Goal: Task Accomplishment & Management: Manage account settings

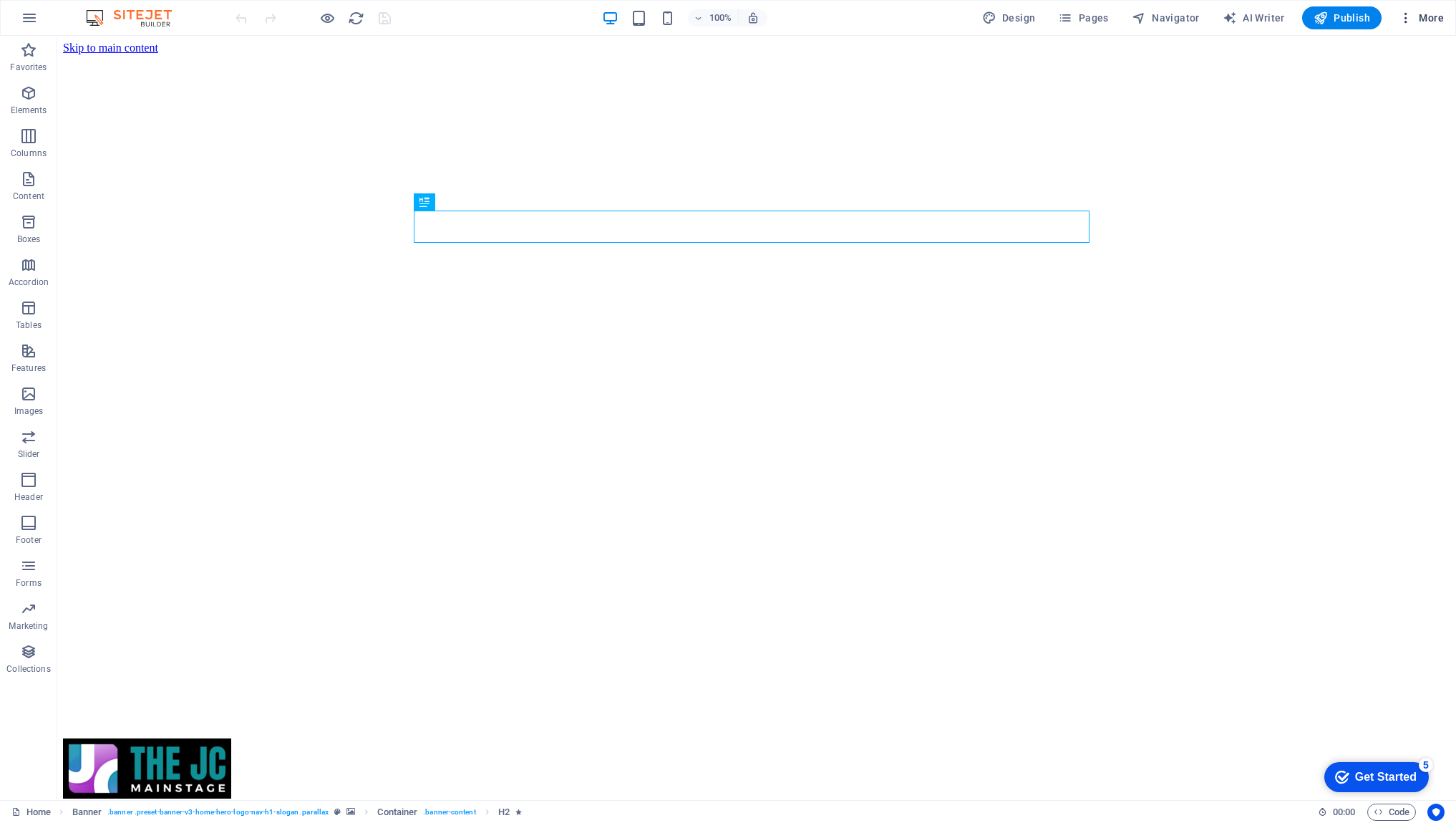
click at [1436, 17] on span "More" at bounding box center [1422, 18] width 45 height 15
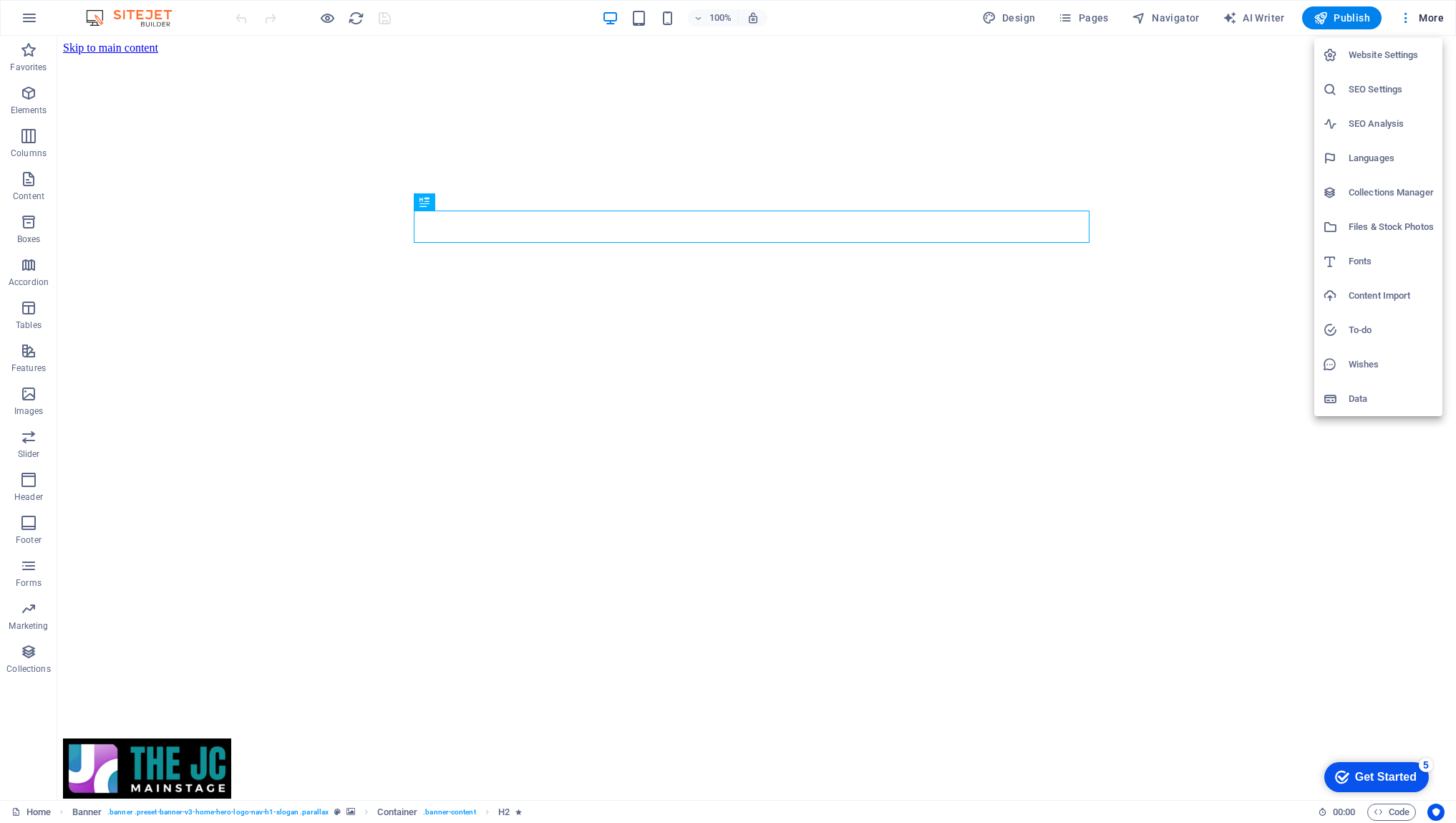
click at [1396, 56] on h6 "Website Settings" at bounding box center [1390, 56] width 85 height 18
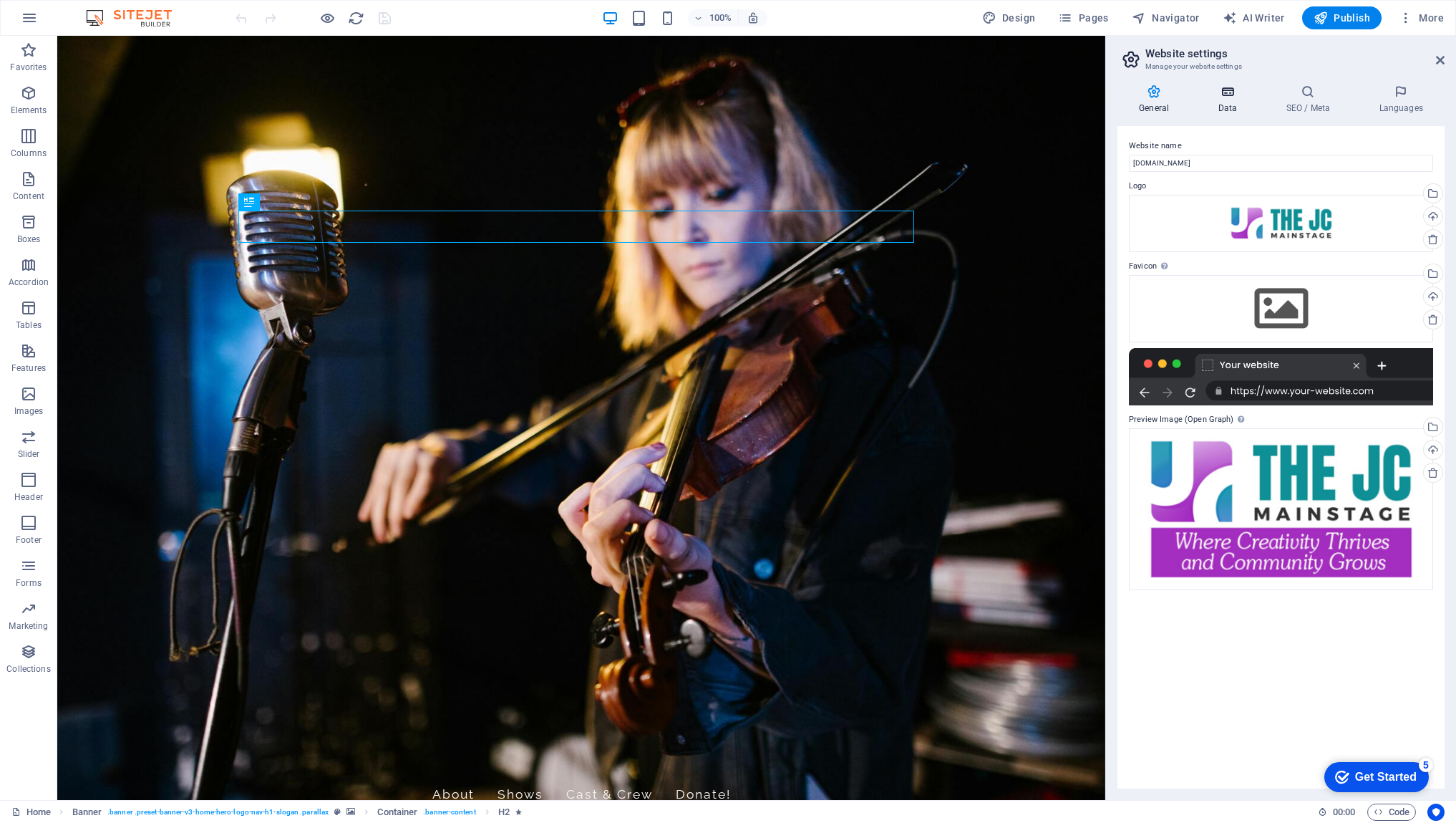
click at [1228, 108] on h4 "Data" at bounding box center [1231, 99] width 68 height 30
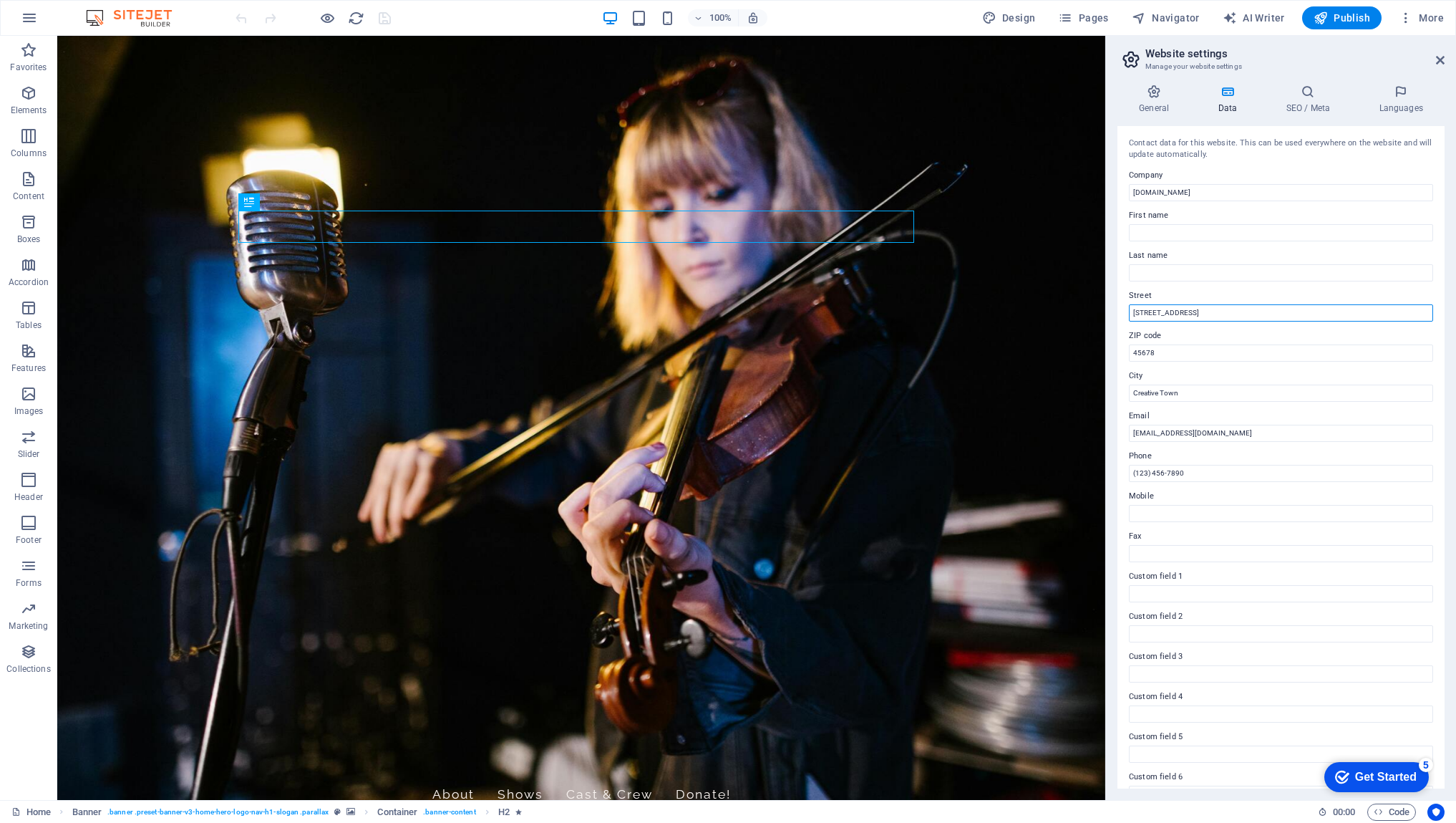
click at [1190, 311] on input "[STREET_ADDRESS]" at bounding box center [1281, 313] width 304 height 18
drag, startPoint x: 1186, startPoint y: 311, endPoint x: 1124, endPoint y: 311, distance: 62.0
click at [1124, 311] on div "Contact data for this website. This can be used everywhere on the website and w…" at bounding box center [1281, 457] width 327 height 663
type input "[STREET_ADDRESS]"
drag, startPoint x: 1161, startPoint y: 352, endPoint x: 1115, endPoint y: 350, distance: 46.0
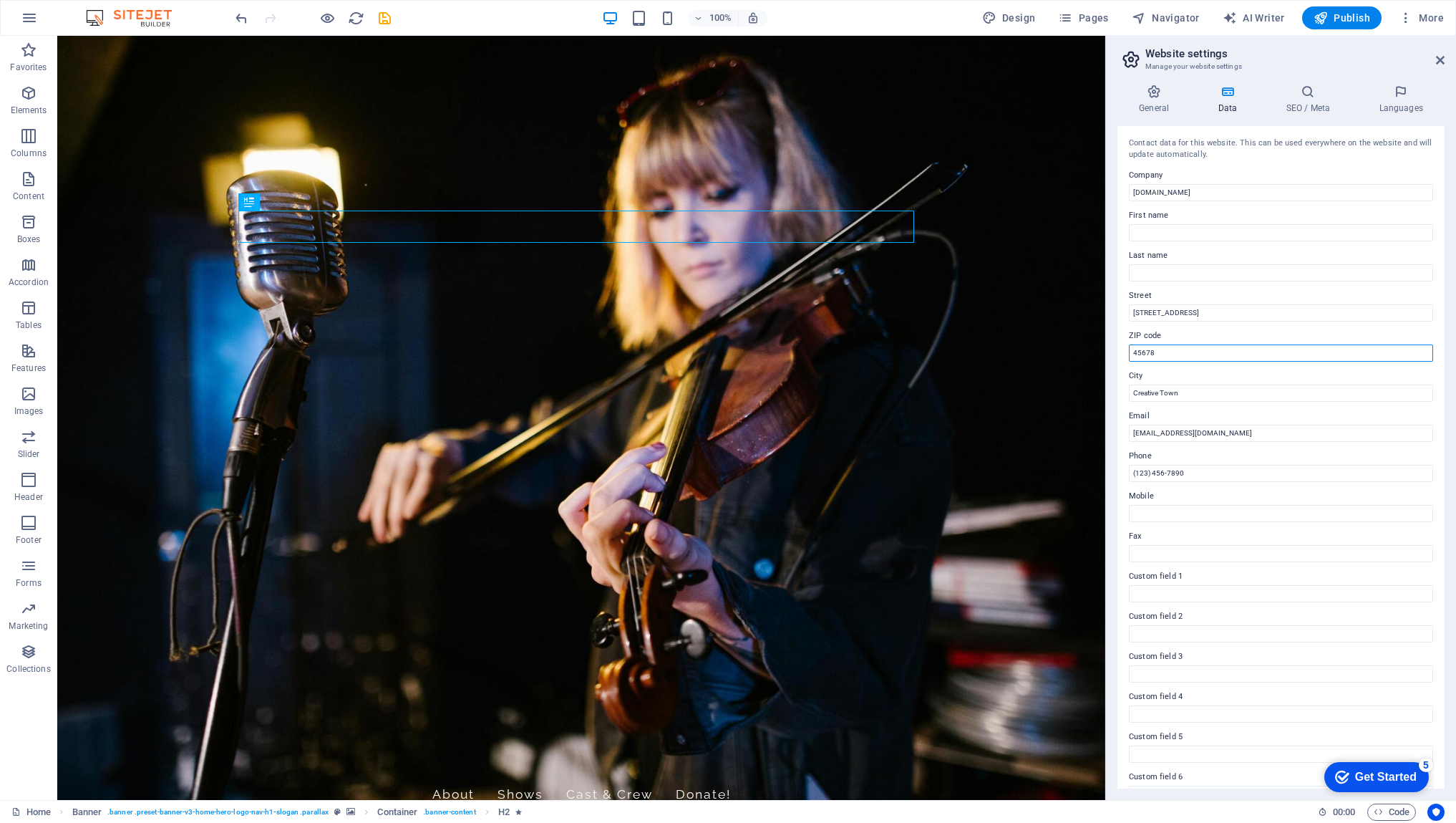
click at [1115, 350] on div "General Data SEO / Meta Languages Website name [DOMAIN_NAME] Logo Drag files he…" at bounding box center [1281, 436] width 350 height 727
type input "97448"
drag, startPoint x: 1195, startPoint y: 393, endPoint x: 1111, endPoint y: 392, distance: 84.0
click at [1111, 392] on div "General Data SEO / Meta Languages Website name [DOMAIN_NAME] Logo Drag files he…" at bounding box center [1281, 436] width 350 height 727
type input "[GEOGRAPHIC_DATA]"
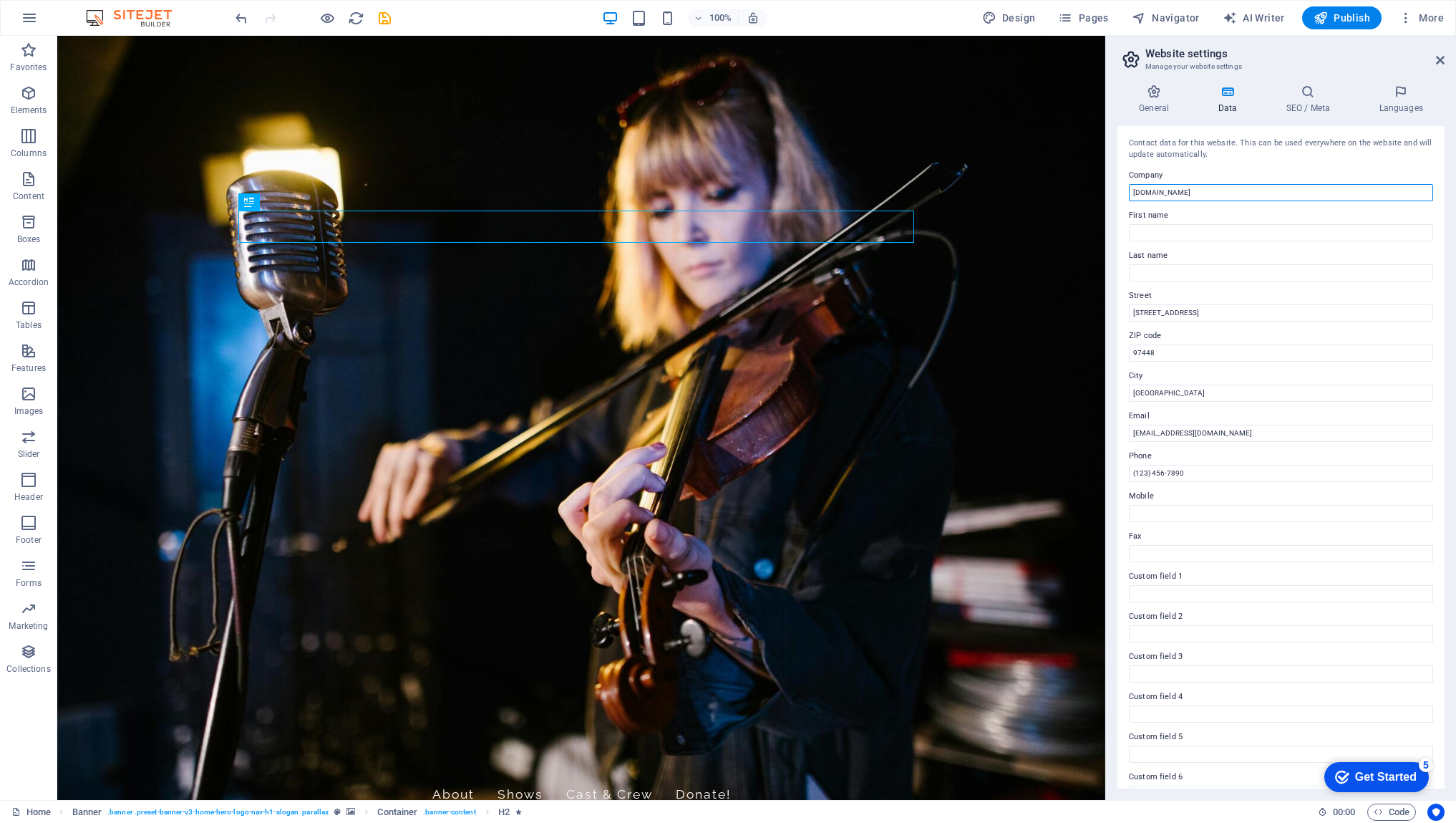
drag, startPoint x: 1194, startPoint y: 194, endPoint x: 1113, endPoint y: 194, distance: 81.0
click at [1113, 194] on div "General Data SEO / Meta Languages Website name [DOMAIN_NAME] Logo Drag files he…" at bounding box center [1281, 436] width 350 height 727
type input "The JC Mainstage"
drag, startPoint x: 1188, startPoint y: 471, endPoint x: 1121, endPoint y: 471, distance: 67.0
click at [1121, 471] on div "Contact data for this website. This can be used everywhere on the website and w…" at bounding box center [1281, 457] width 327 height 663
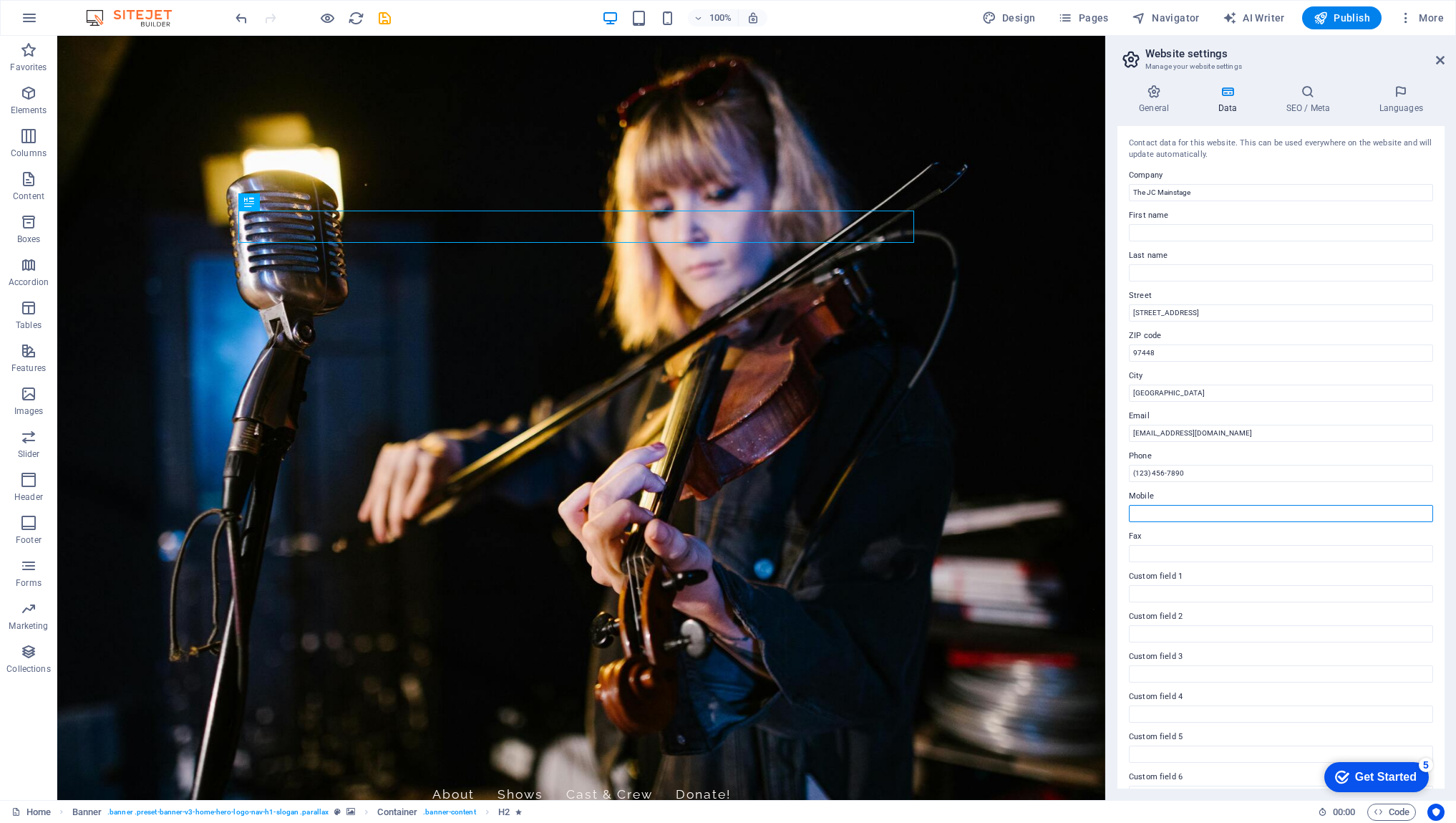
click at [1219, 508] on input "Mobile" at bounding box center [1281, 514] width 304 height 18
click at [1189, 496] on label "Mobile" at bounding box center [1281, 496] width 304 height 18
click at [1189, 505] on input "Mobile" at bounding box center [1281, 514] width 304 height 18
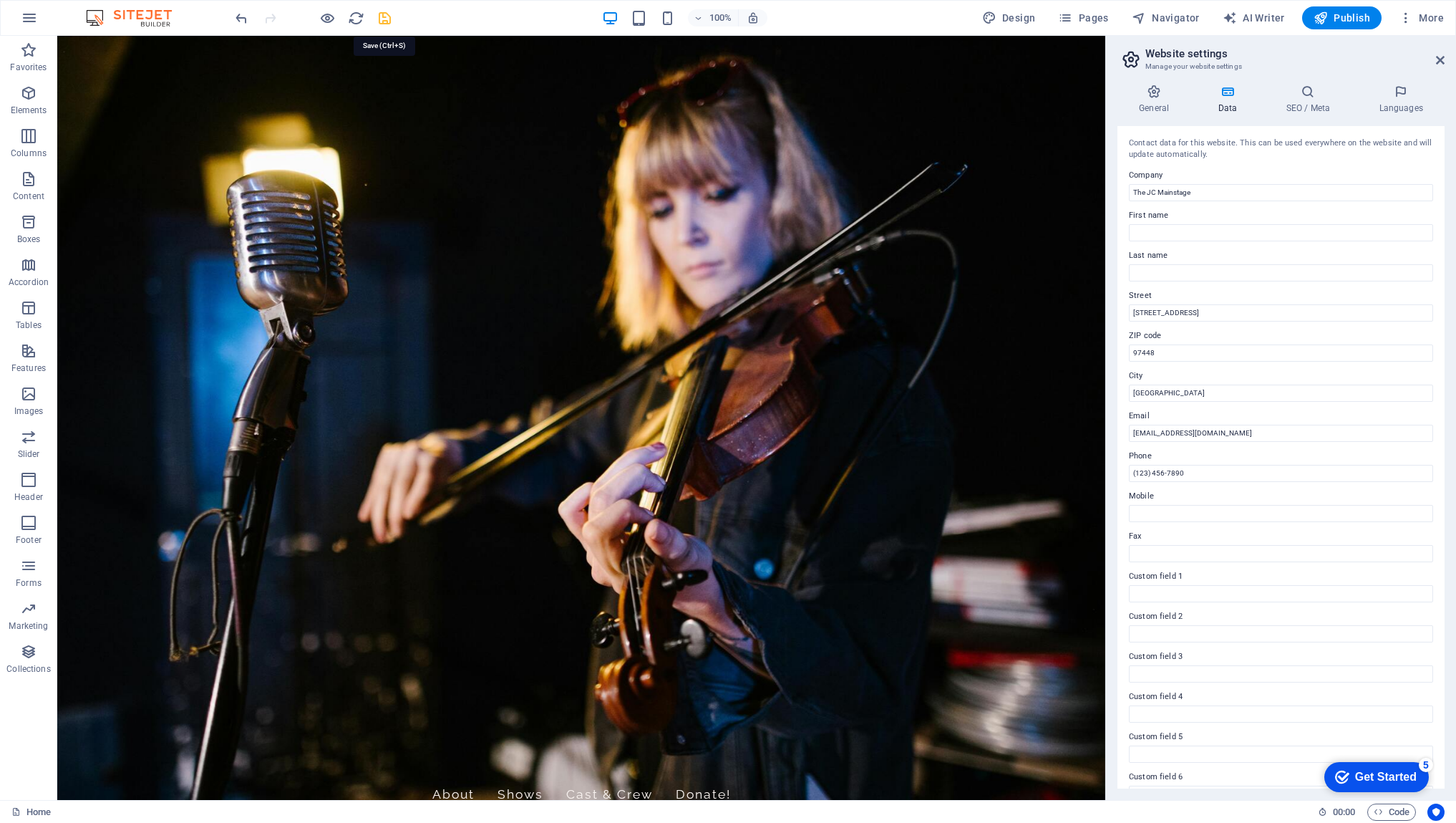
click at [382, 19] on icon "save" at bounding box center [385, 18] width 17 height 17
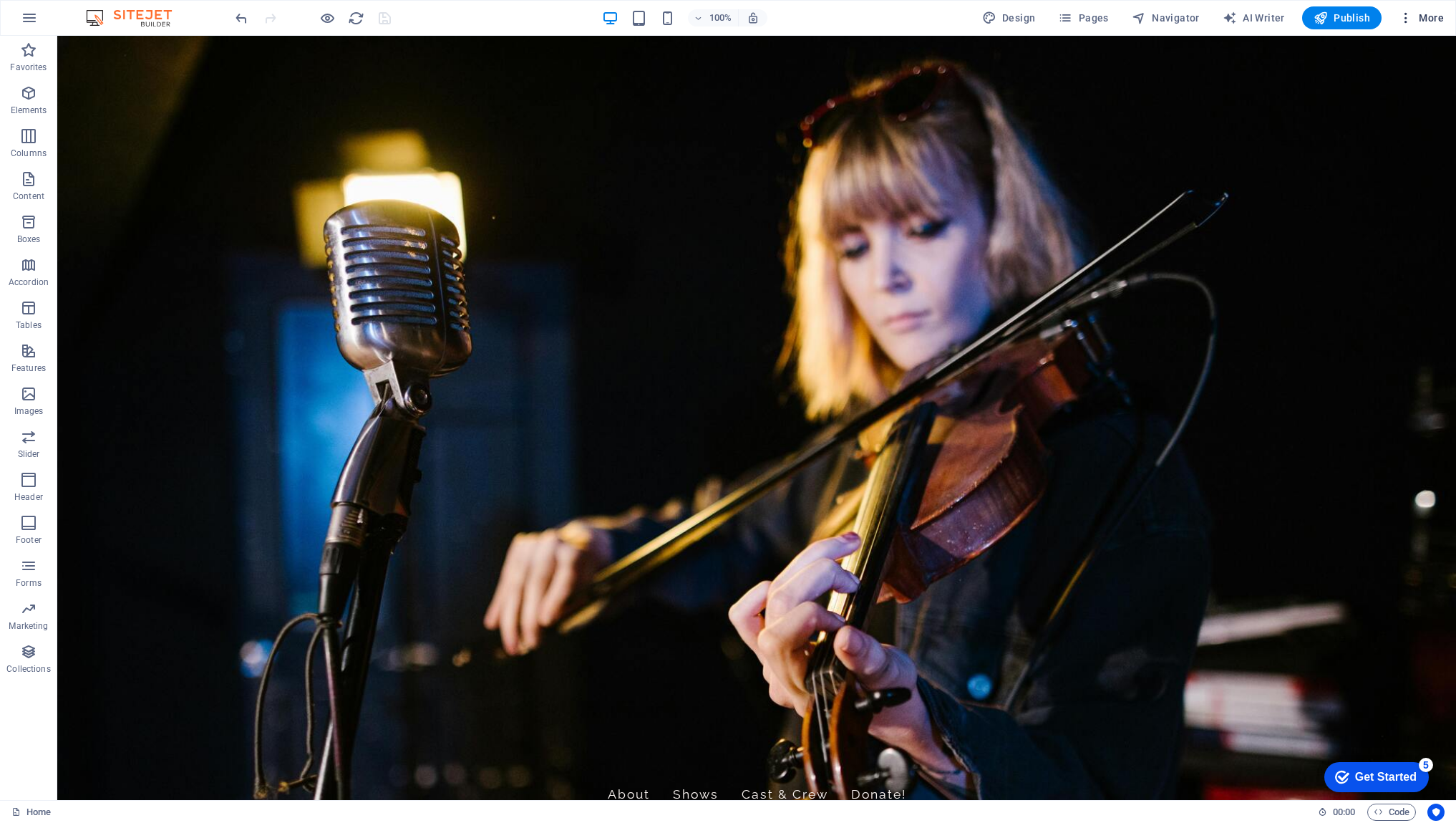
click at [1432, 15] on span "More" at bounding box center [1422, 18] width 45 height 15
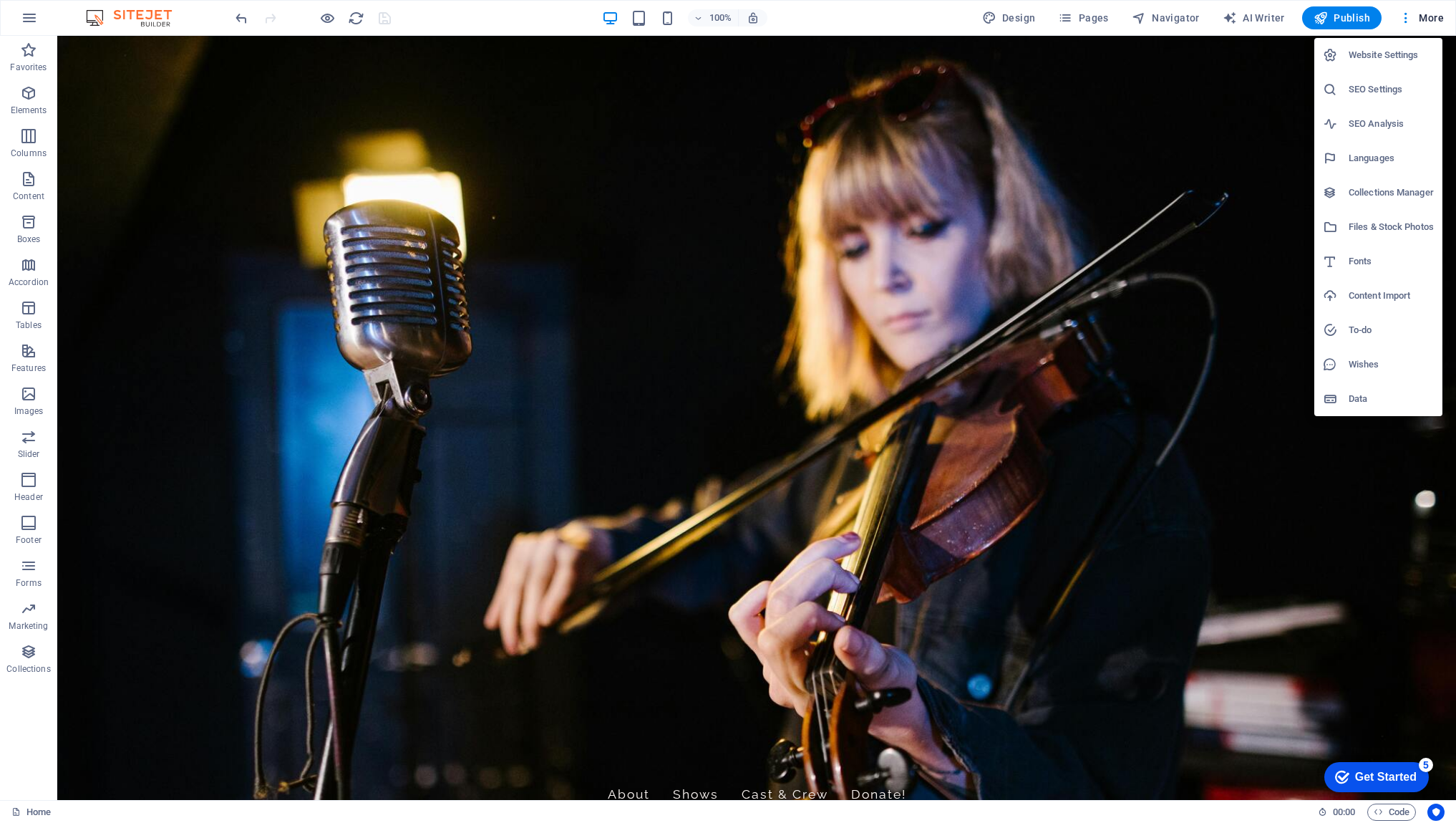
click at [1384, 55] on h6 "Website Settings" at bounding box center [1390, 56] width 85 height 18
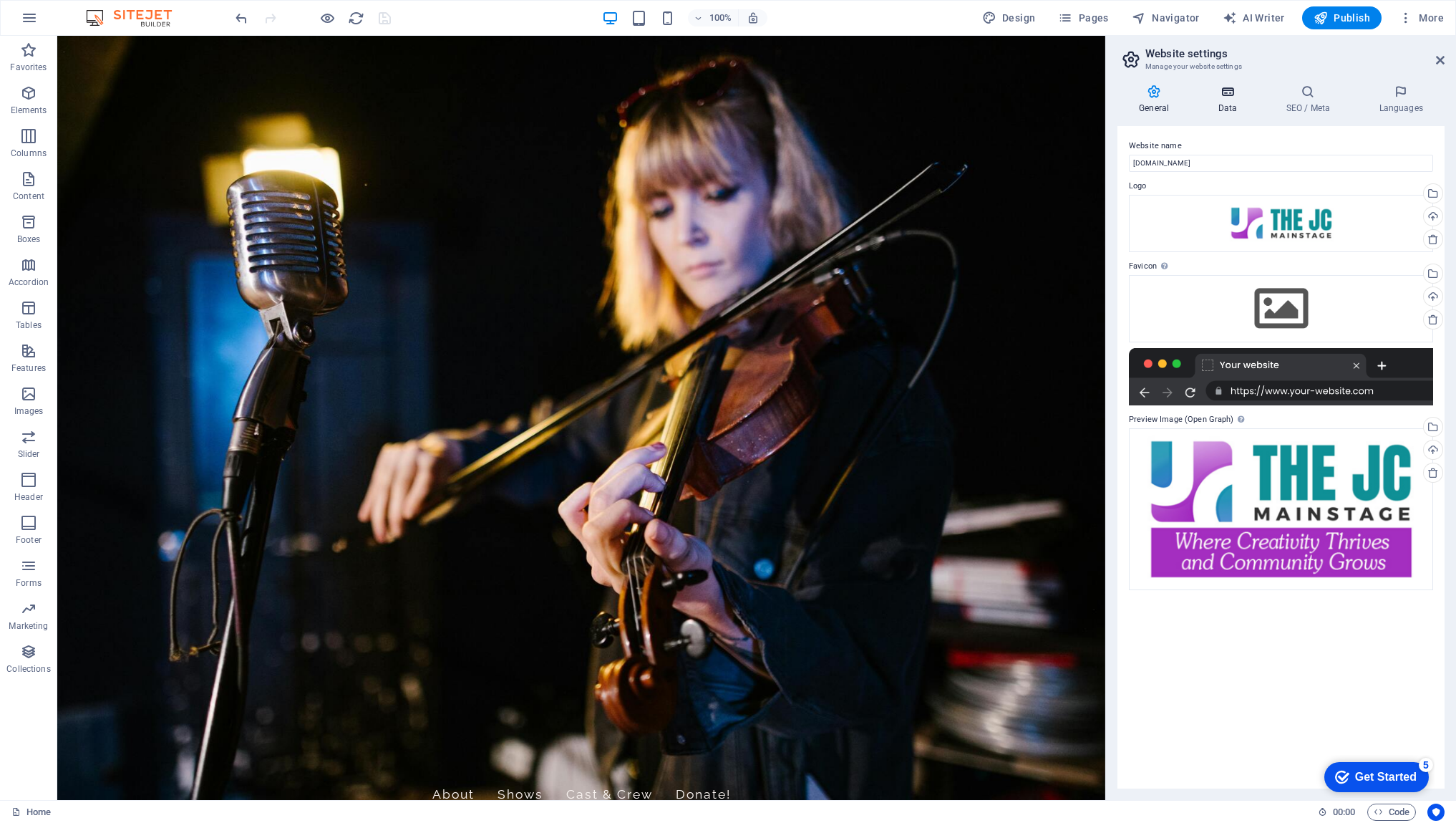
click at [1215, 98] on icon at bounding box center [1228, 91] width 63 height 15
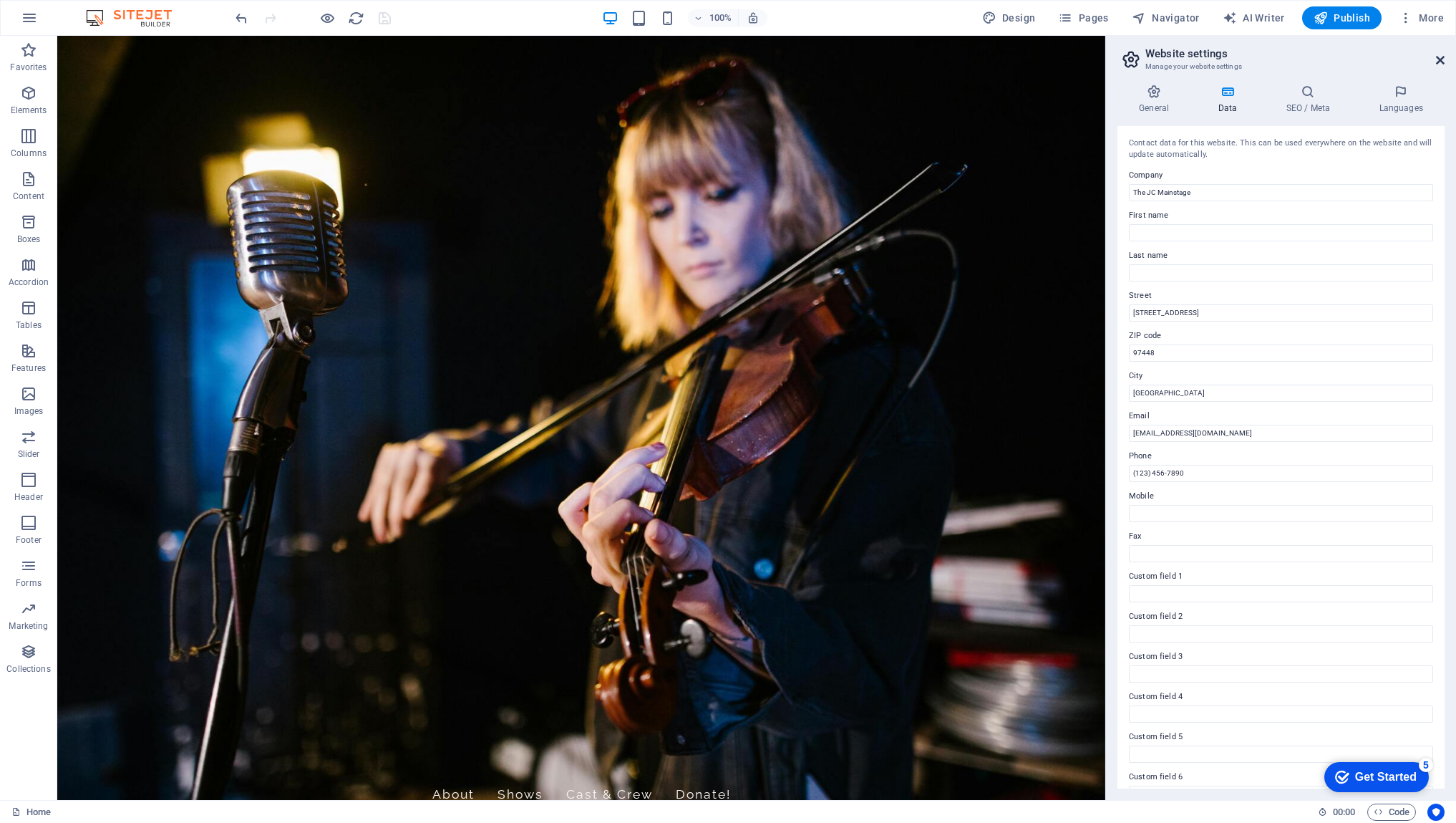
click at [1436, 62] on icon at bounding box center [1440, 61] width 9 height 12
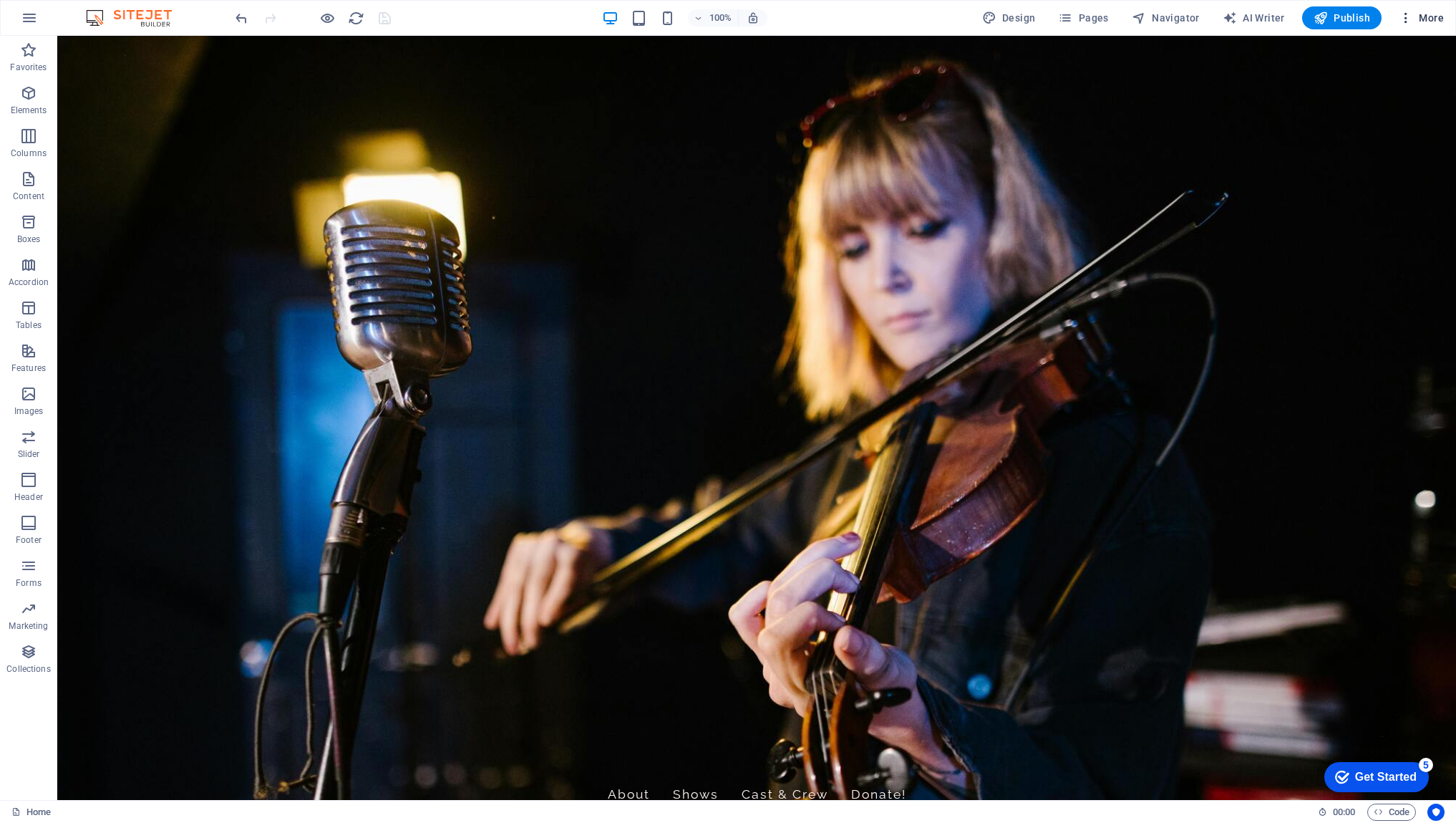
click at [1436, 16] on span "More" at bounding box center [1422, 18] width 45 height 15
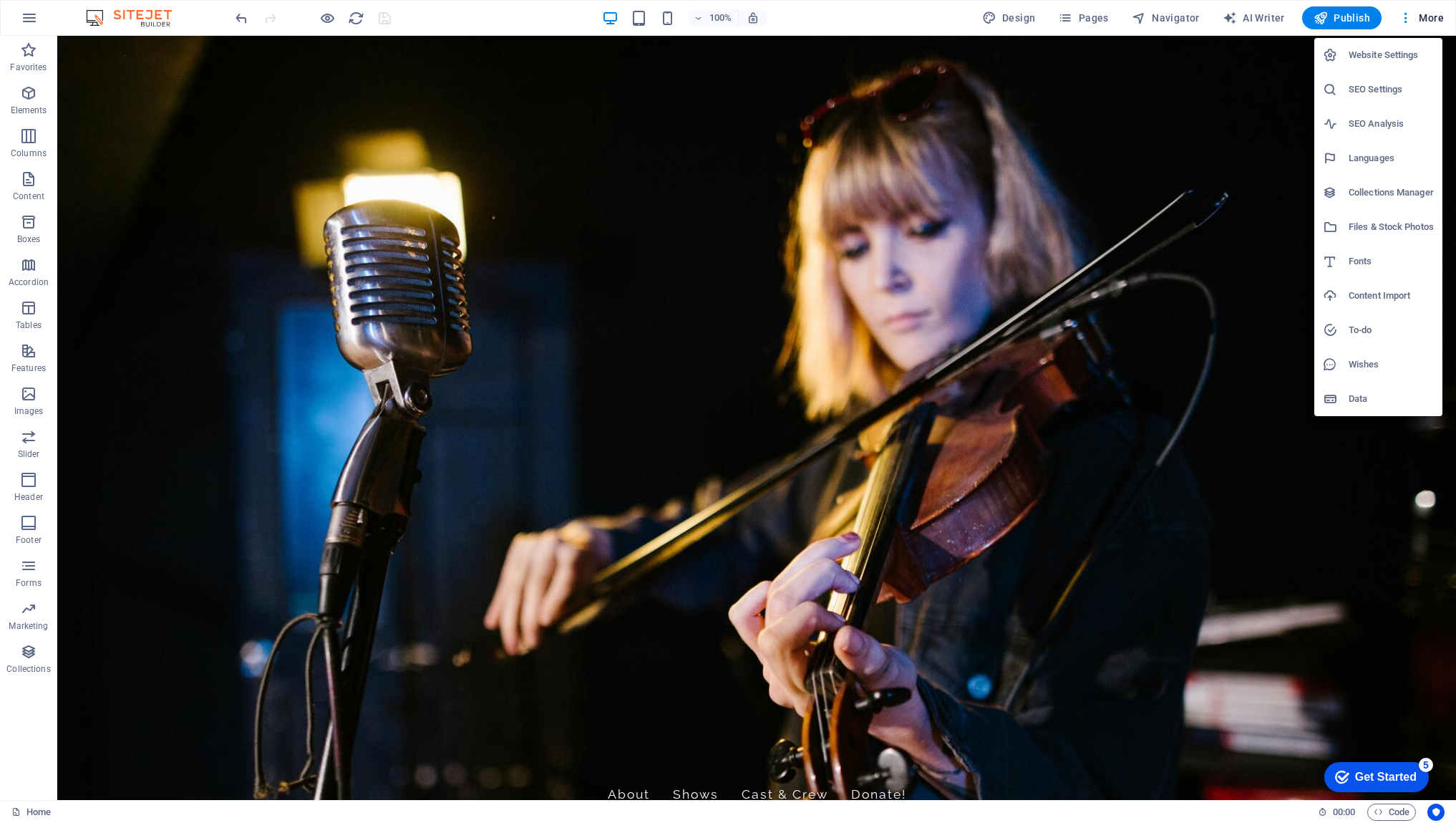
click at [1396, 52] on h6 "Website Settings" at bounding box center [1390, 56] width 85 height 18
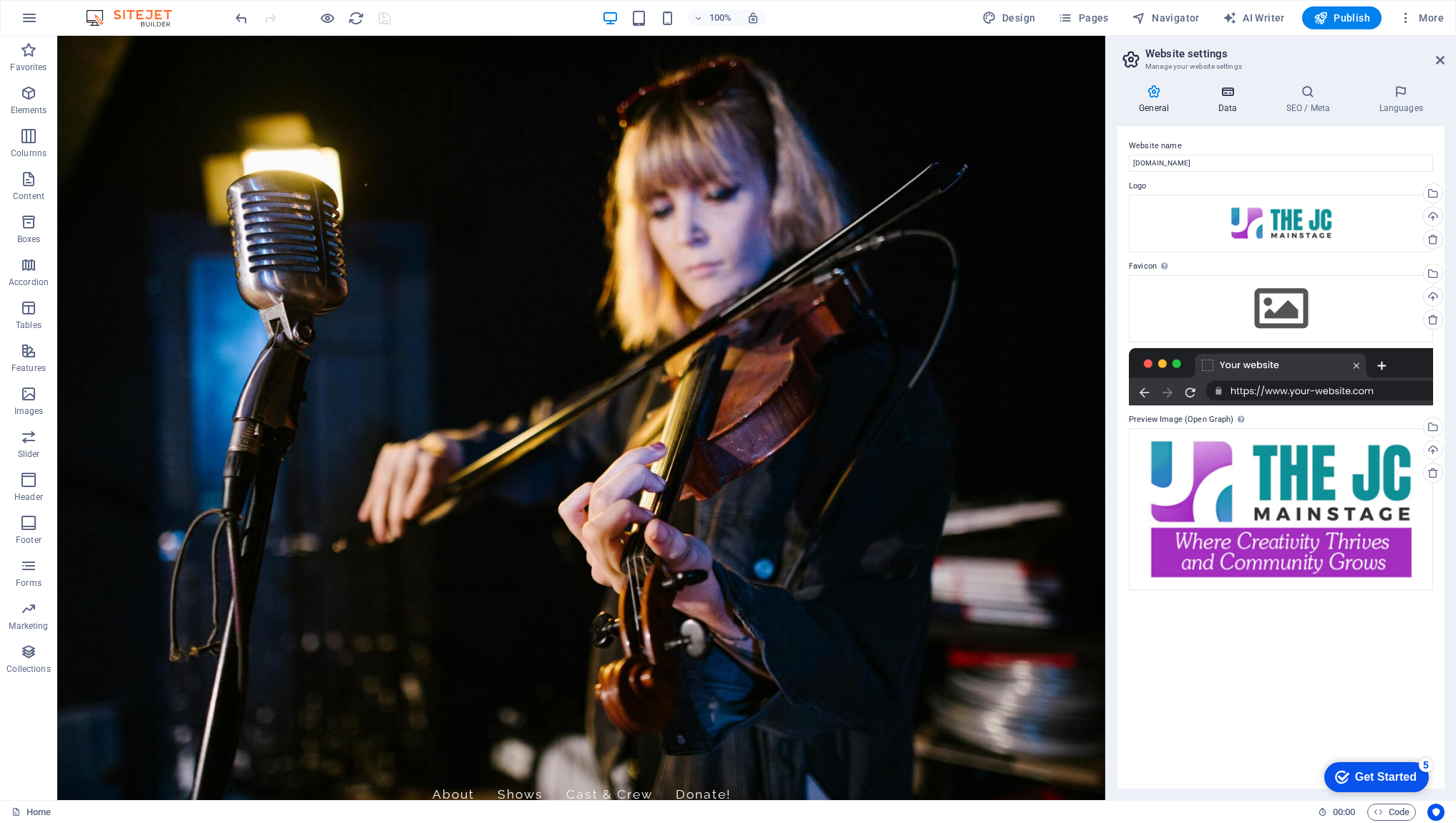
click at [1228, 95] on icon at bounding box center [1228, 91] width 63 height 15
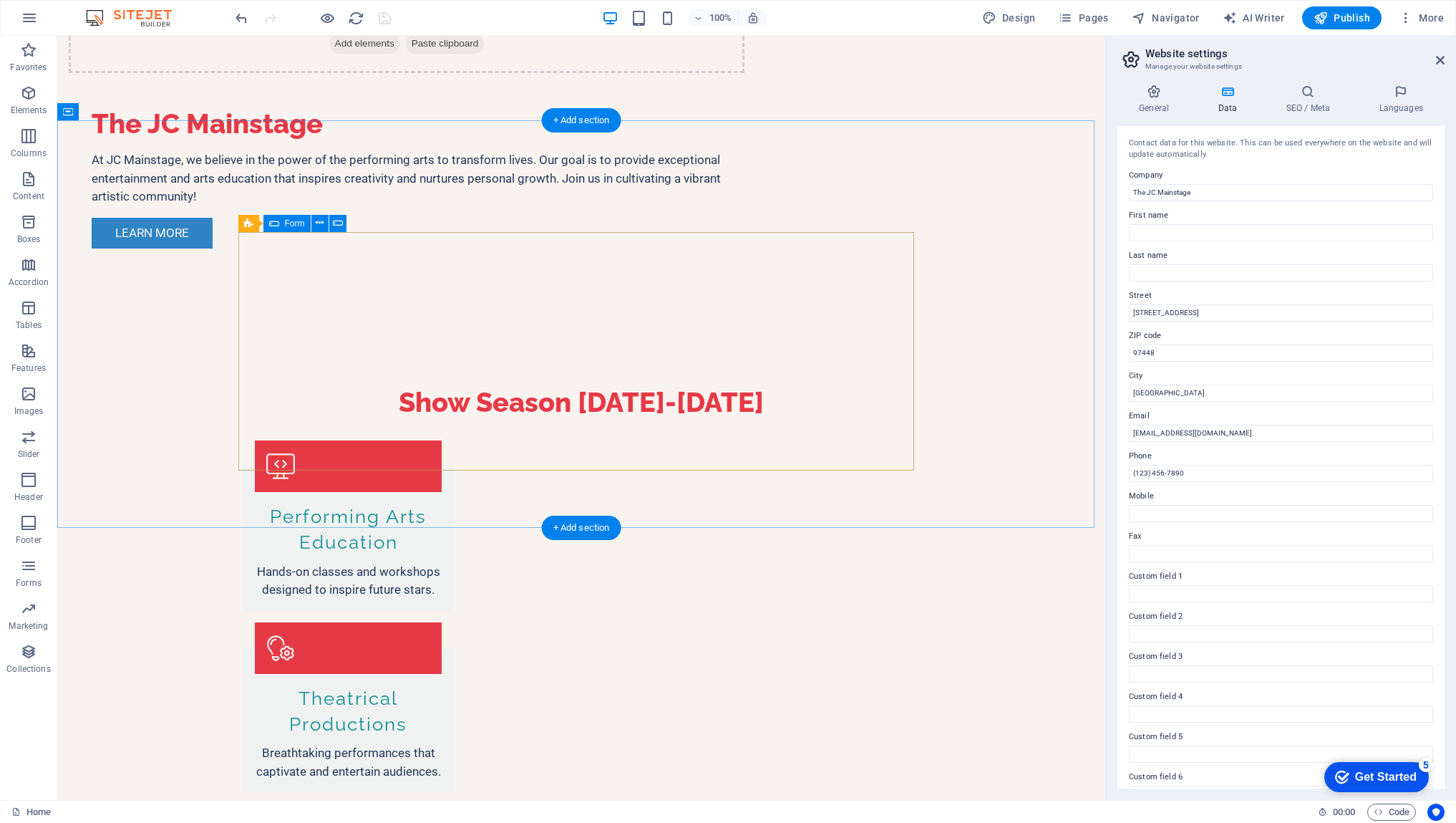
scroll to position [1433, 0]
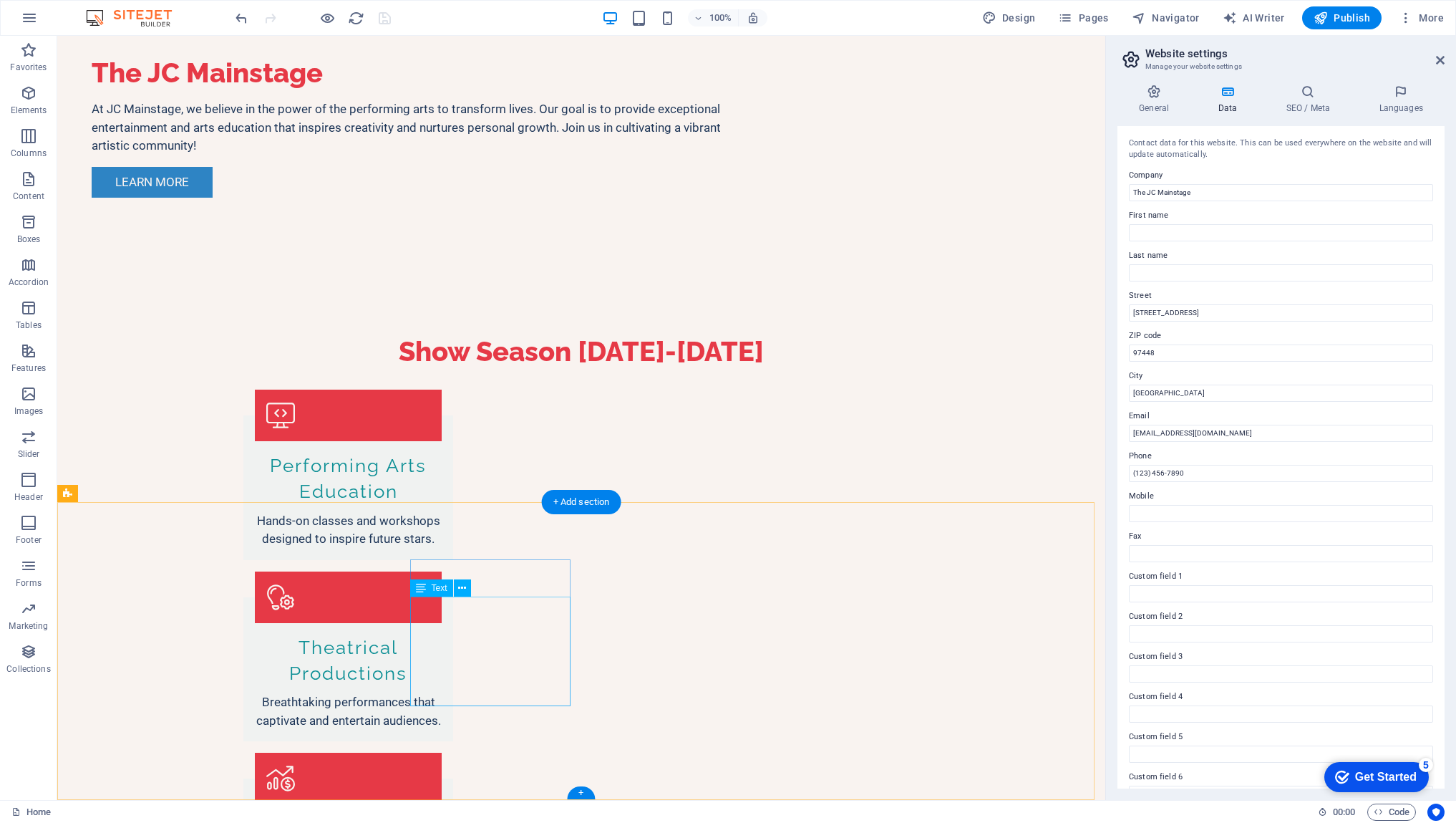
click at [466, 586] on icon at bounding box center [462, 587] width 8 height 15
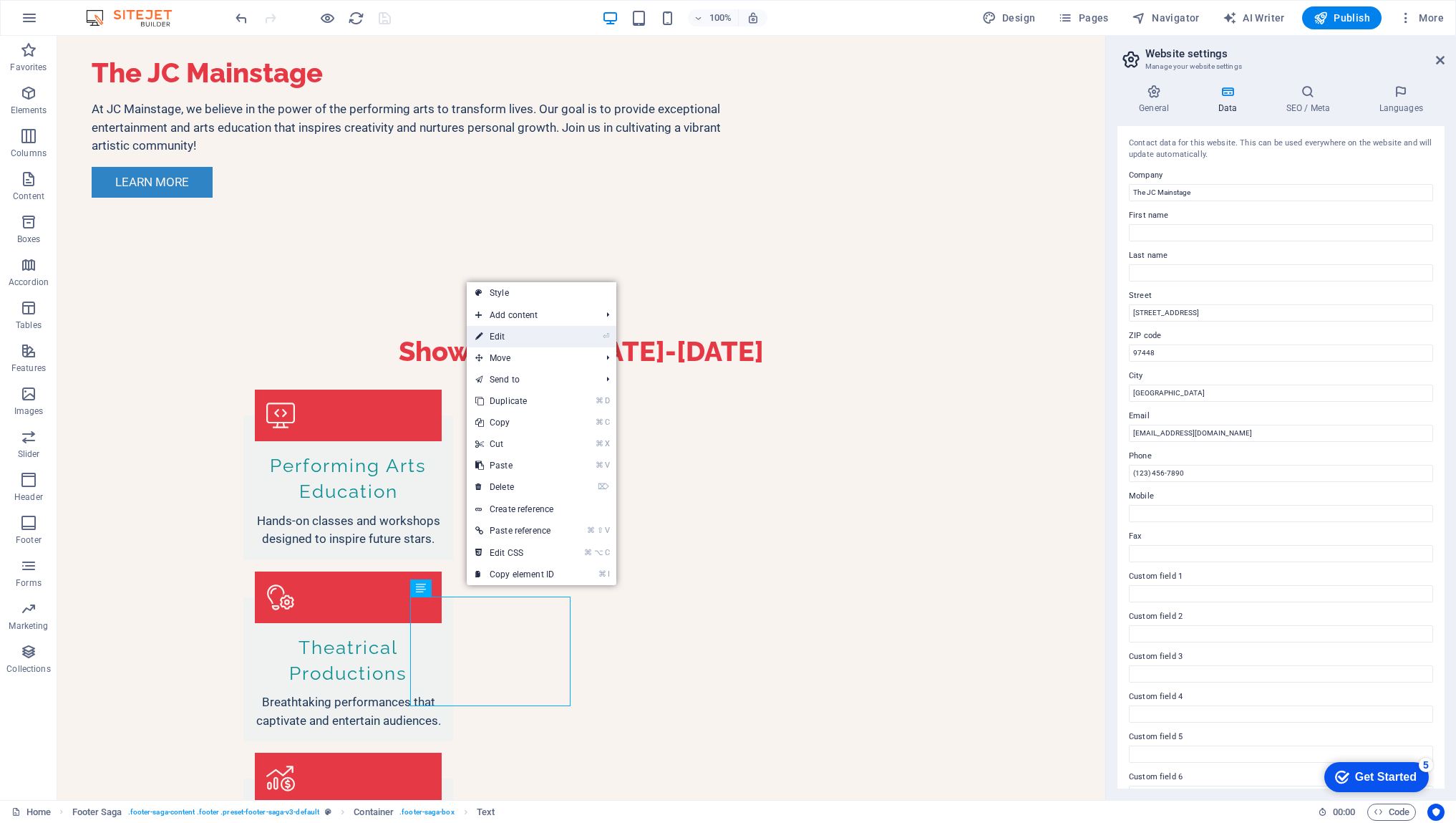
click at [513, 340] on link "⏎ Edit" at bounding box center [515, 337] width 96 height 22
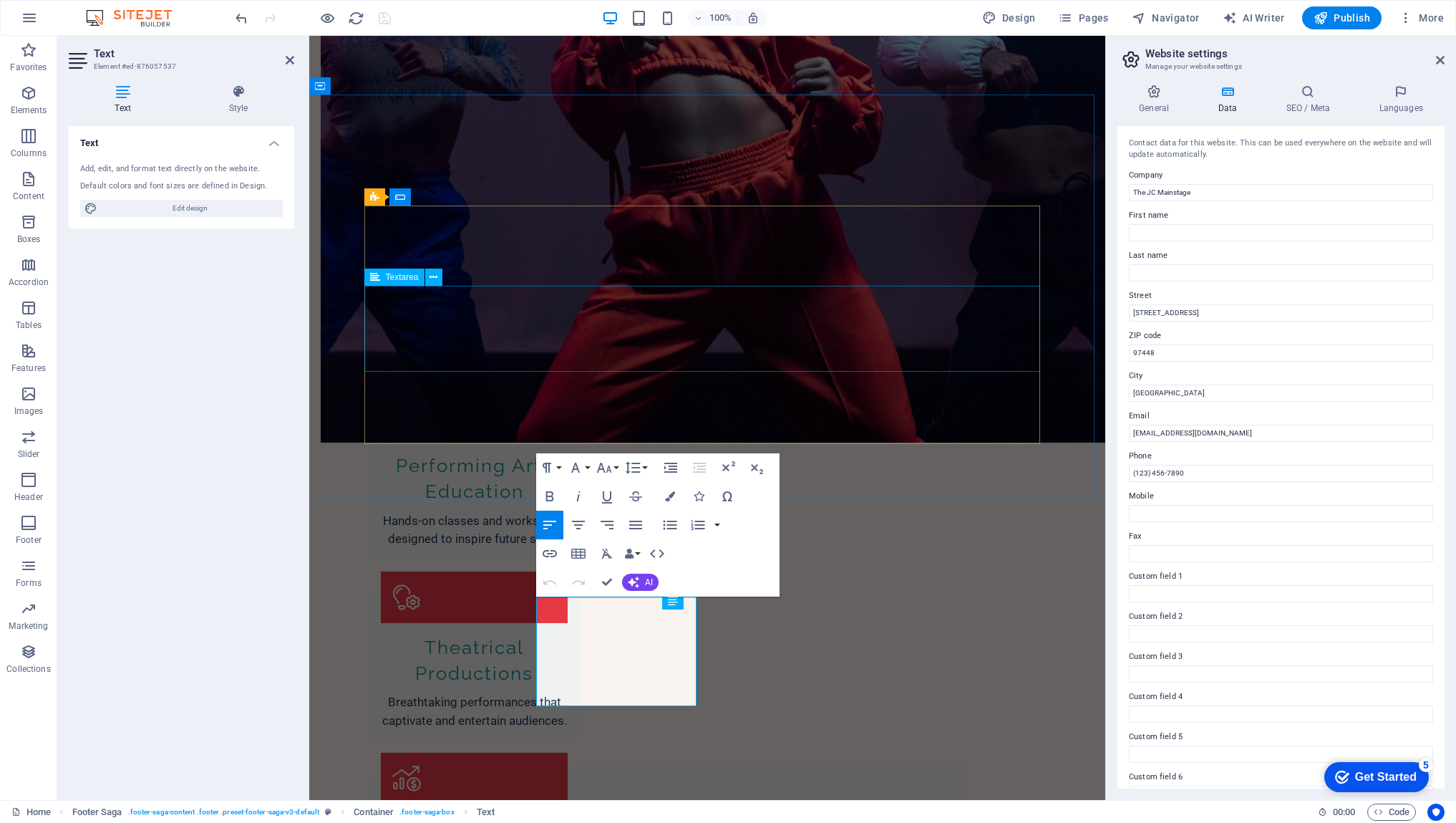
scroll to position [1383, 0]
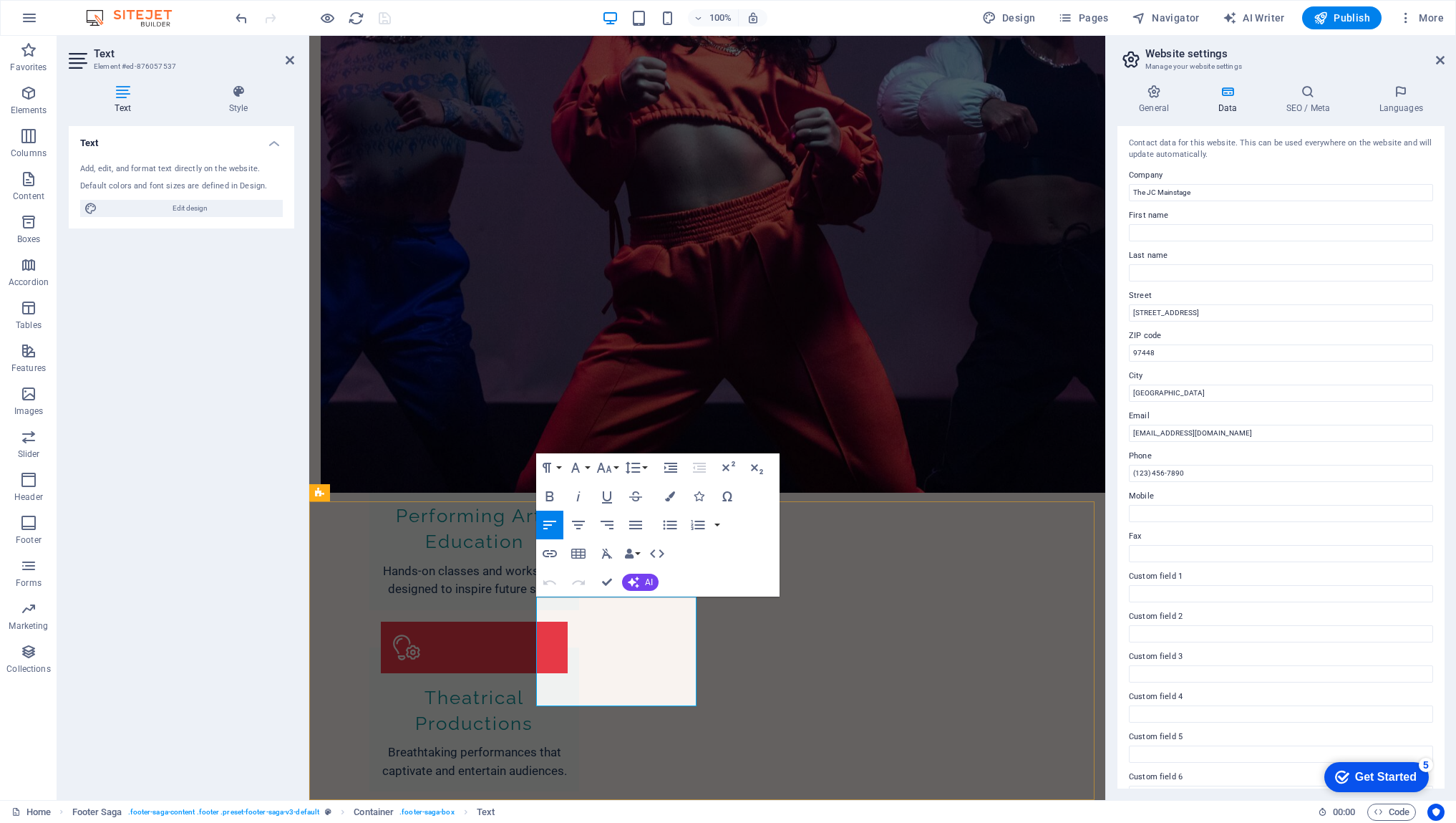
drag, startPoint x: 580, startPoint y: 662, endPoint x: 532, endPoint y: 659, distance: 48.1
drag, startPoint x: 570, startPoint y: 623, endPoint x: 532, endPoint y: 623, distance: 38.0
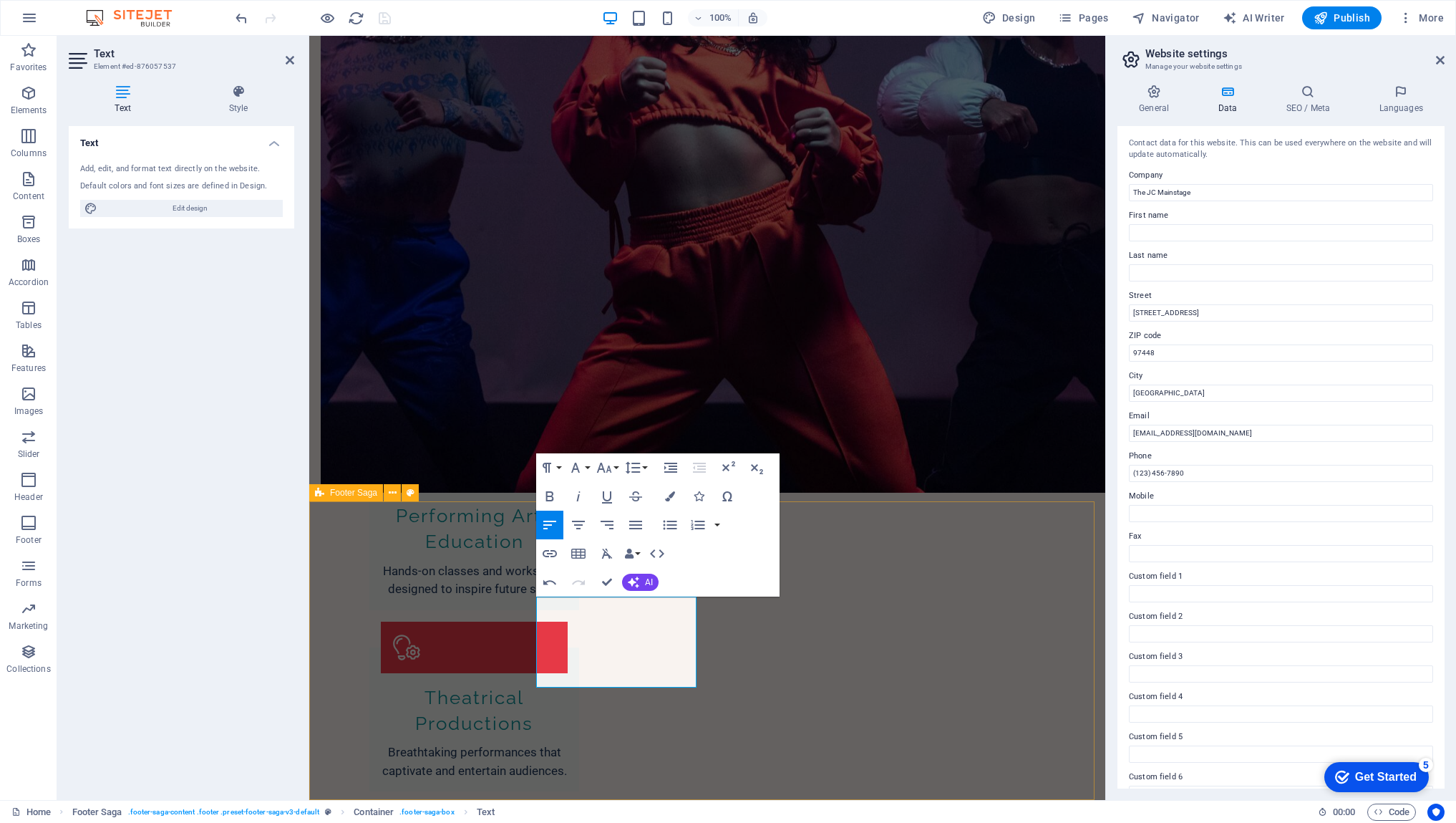
drag, startPoint x: 569, startPoint y: 624, endPoint x: 534, endPoint y: 624, distance: 35.0
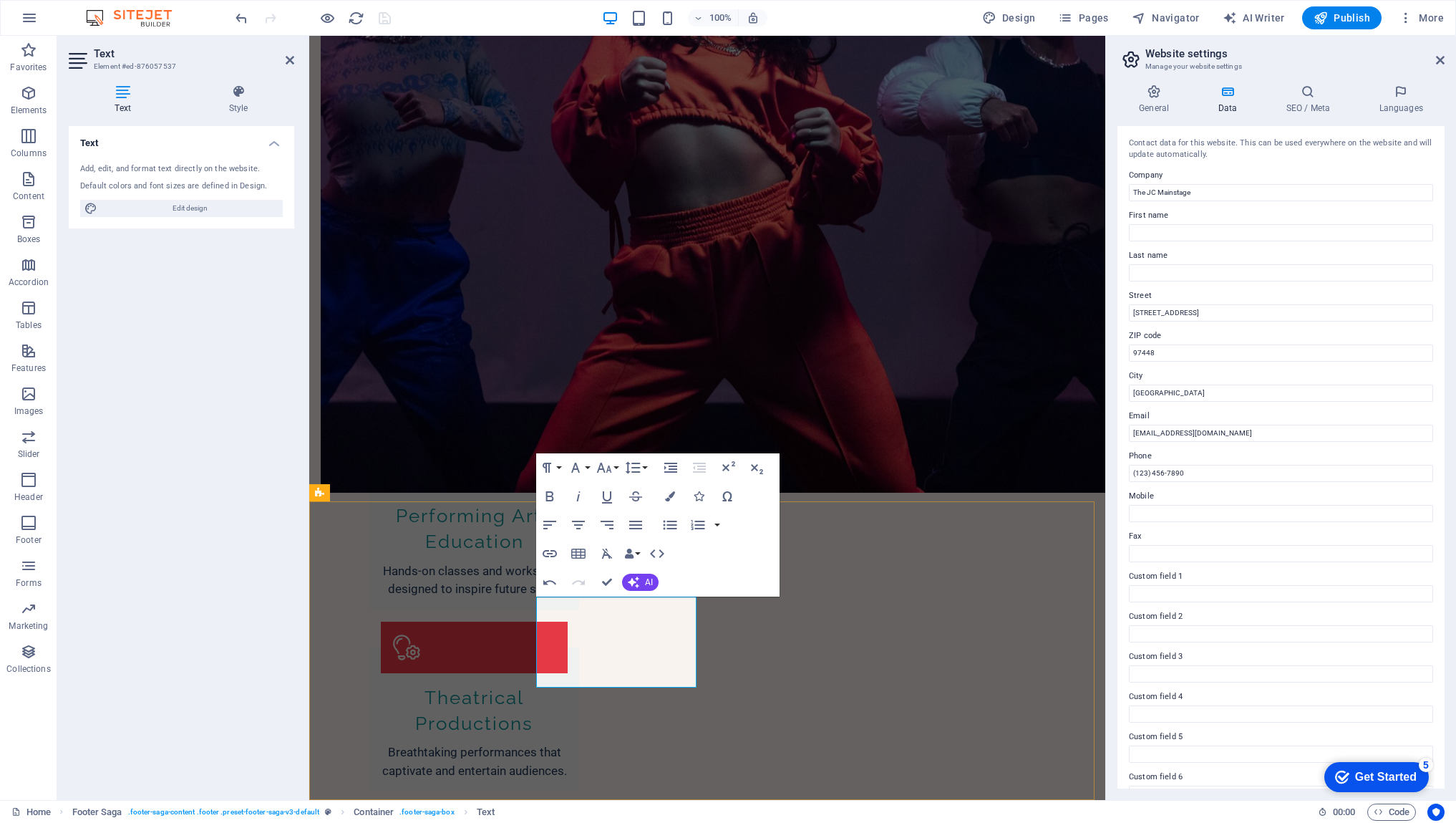
drag, startPoint x: 570, startPoint y: 624, endPoint x: 550, endPoint y: 625, distance: 20.0
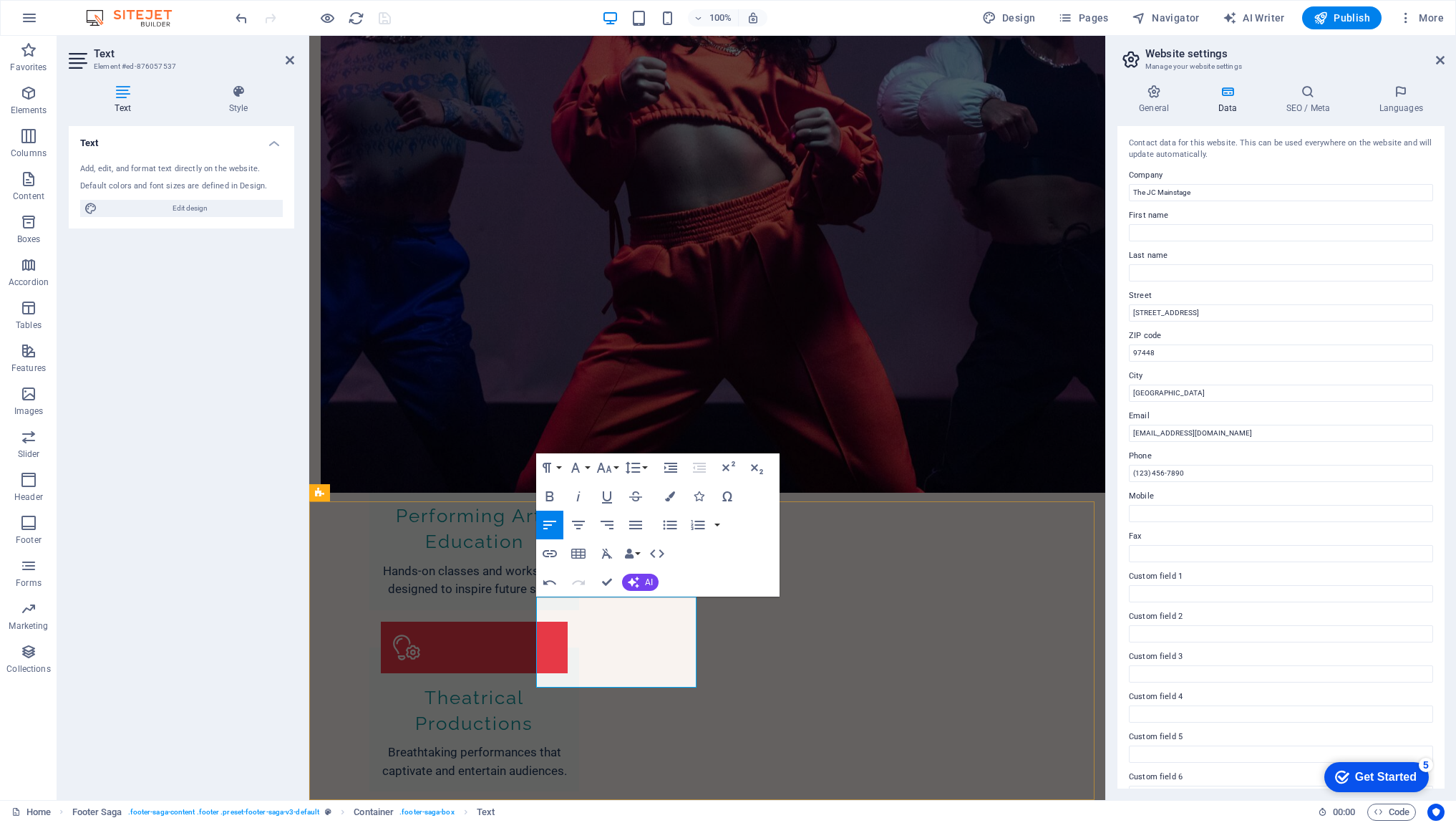
click at [637, 553] on button "Data Bindings" at bounding box center [632, 553] width 20 height 28
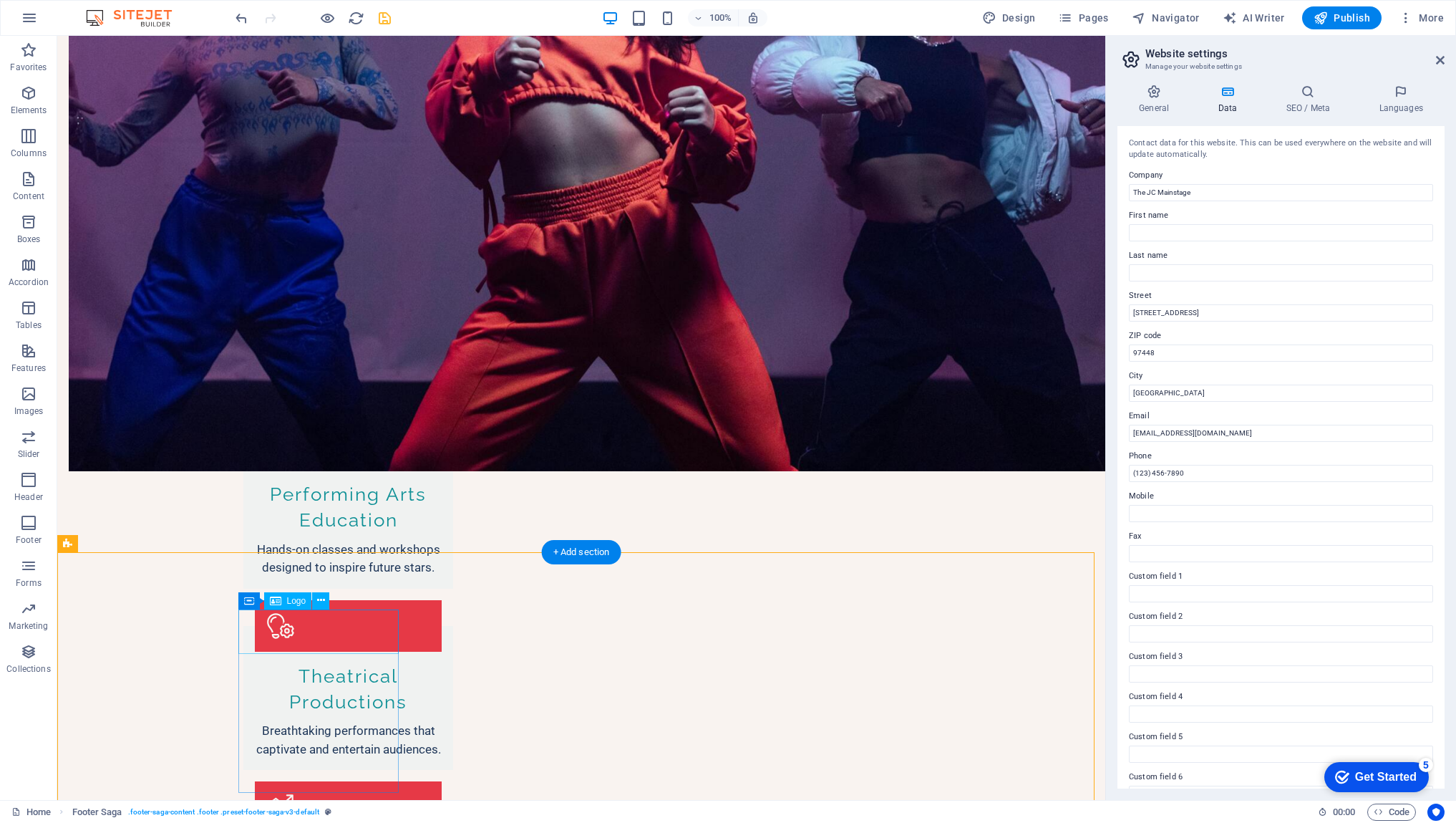
scroll to position [1433, 0]
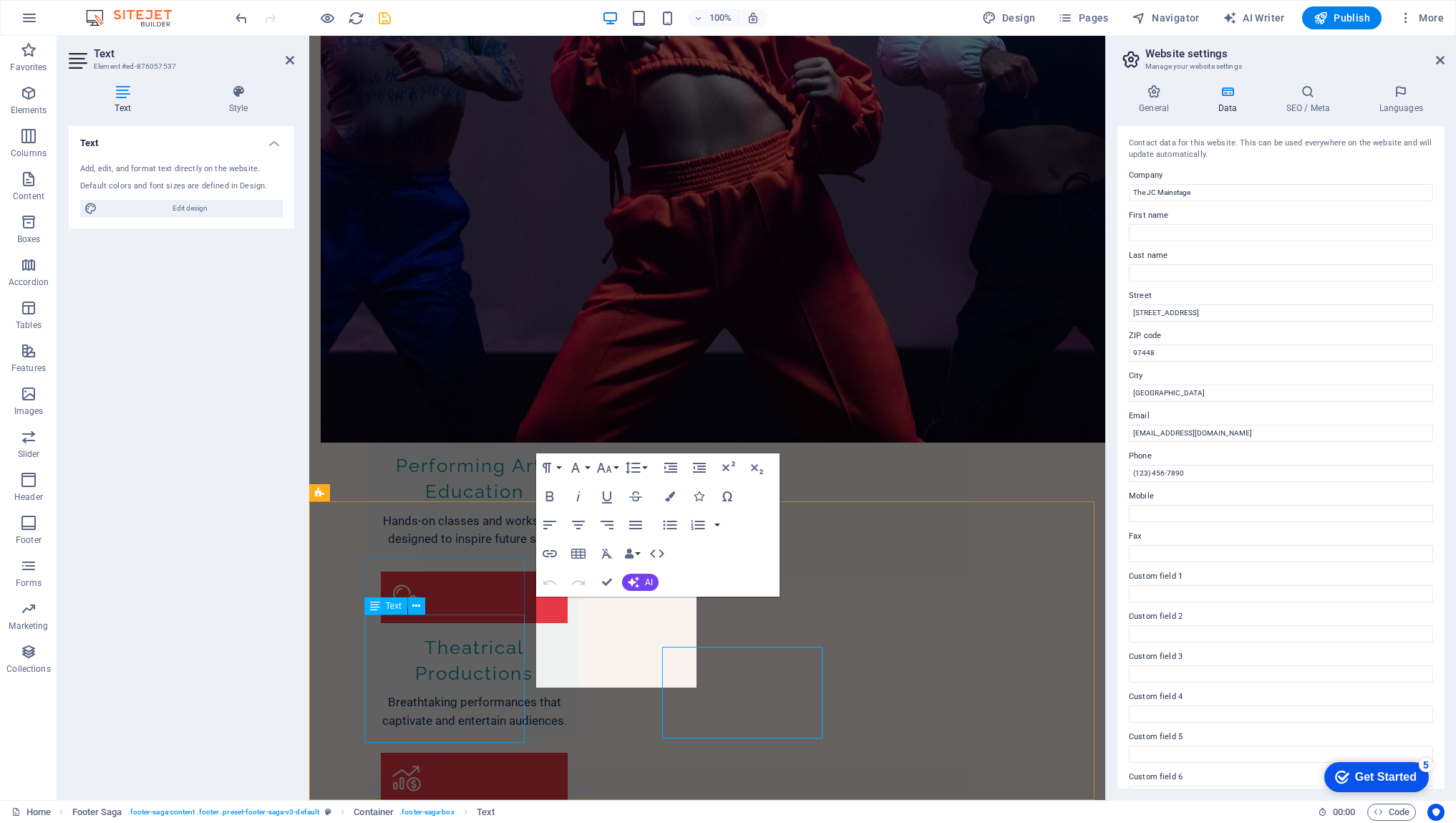
scroll to position [1383, 0]
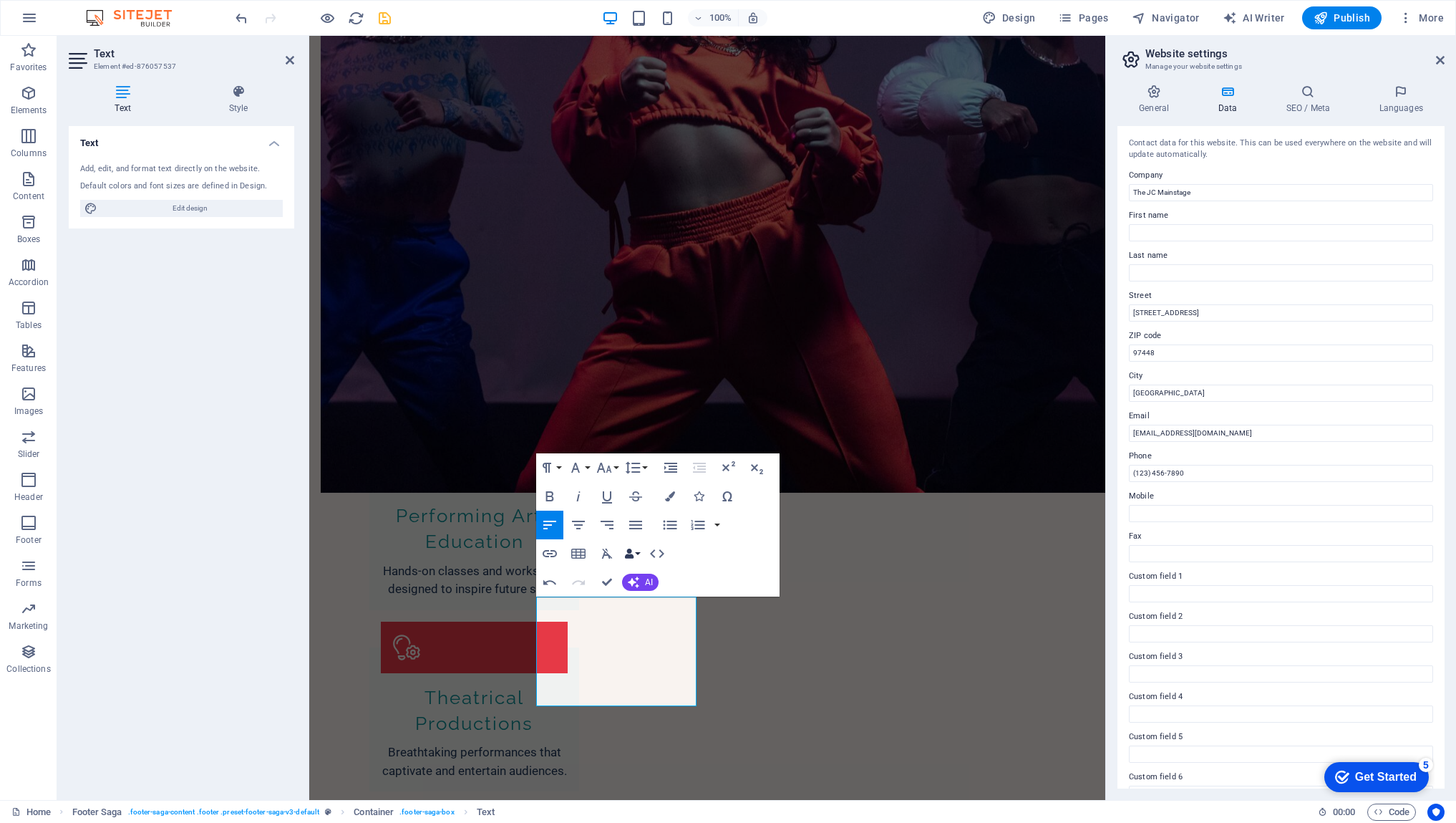
click at [633, 552] on icon "button" at bounding box center [629, 553] width 10 height 10
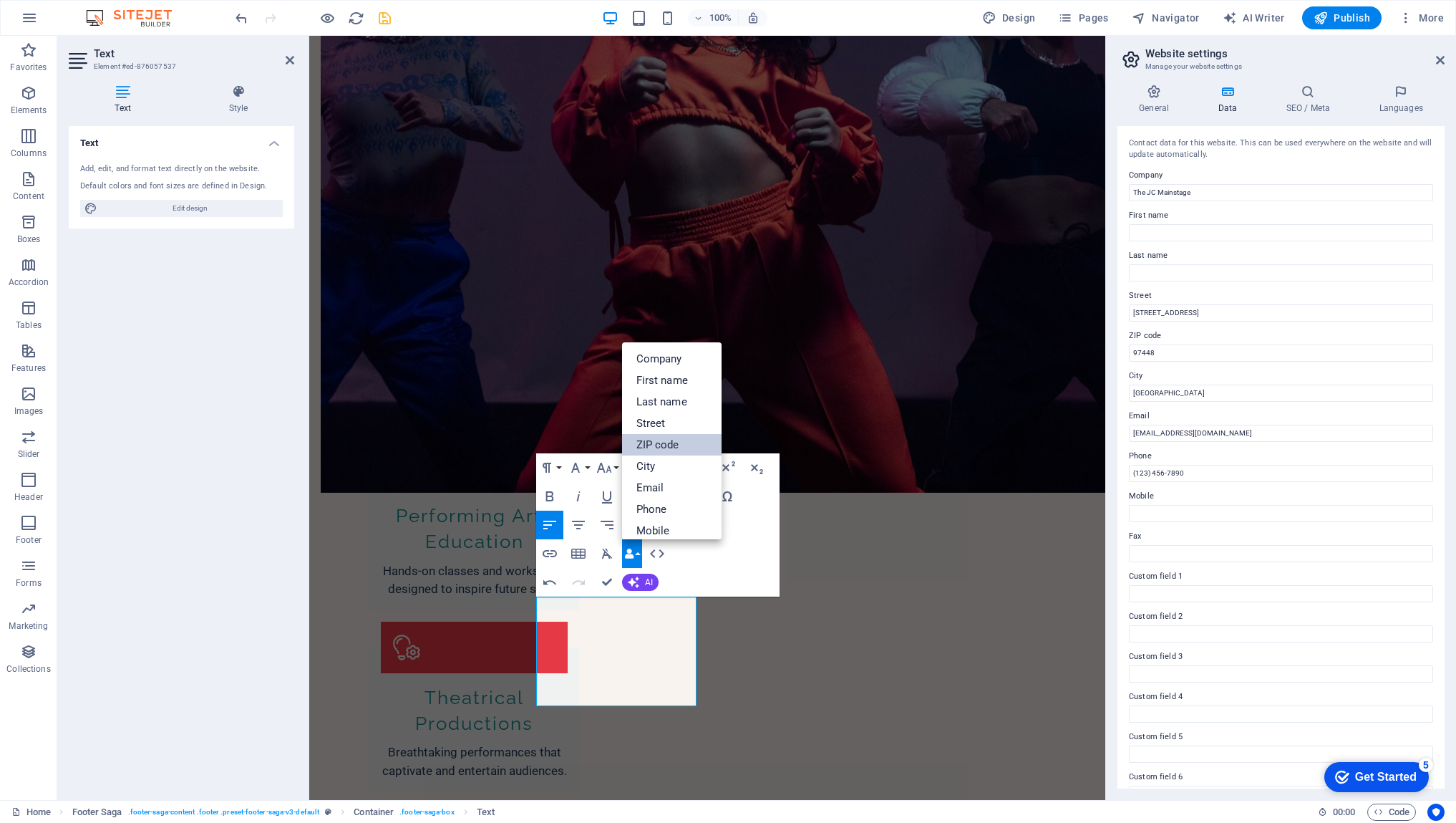
click at [643, 446] on link "ZIP code" at bounding box center [672, 444] width 100 height 22
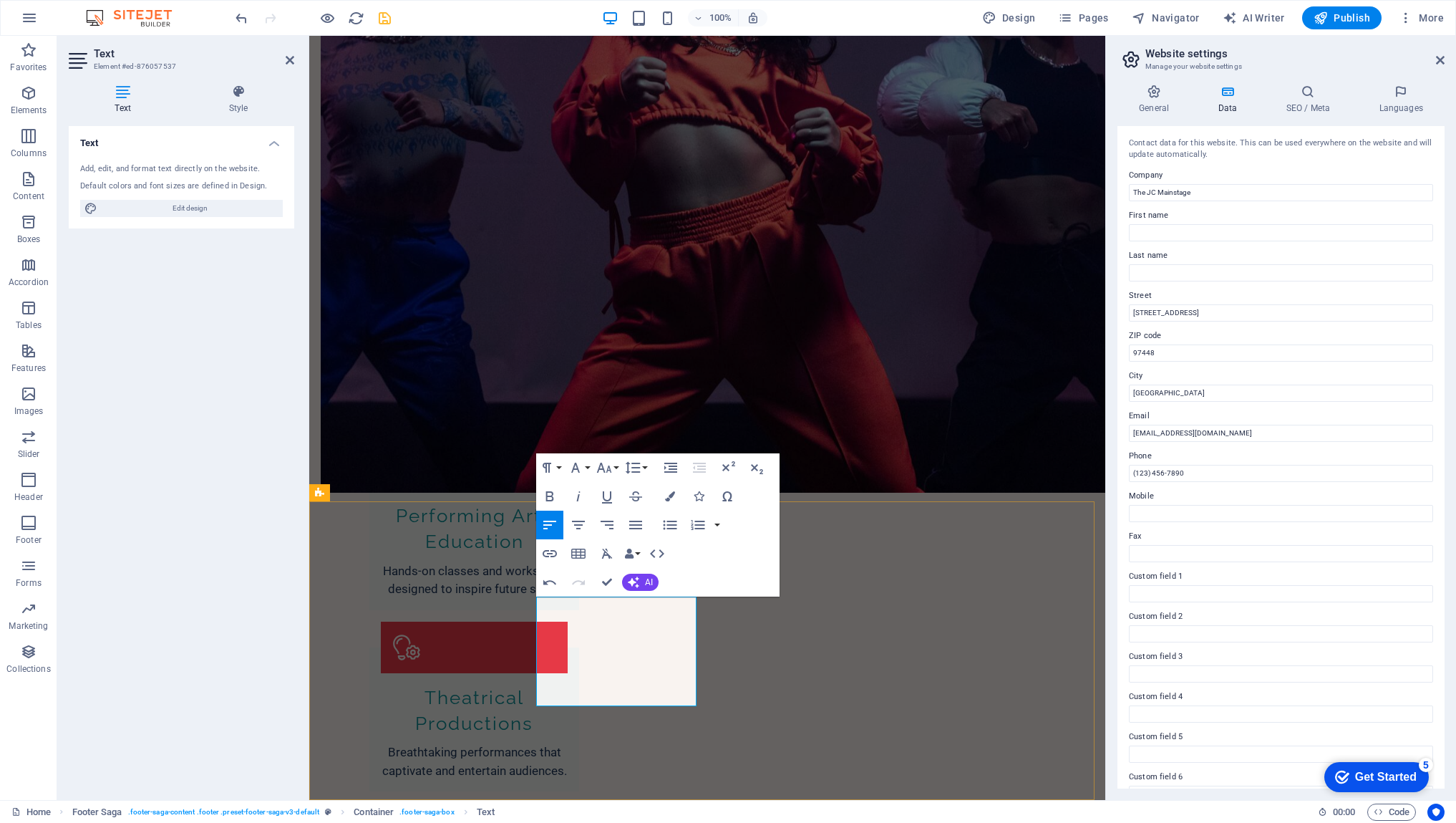
drag, startPoint x: 649, startPoint y: 623, endPoint x: 626, endPoint y: 624, distance: 23.0
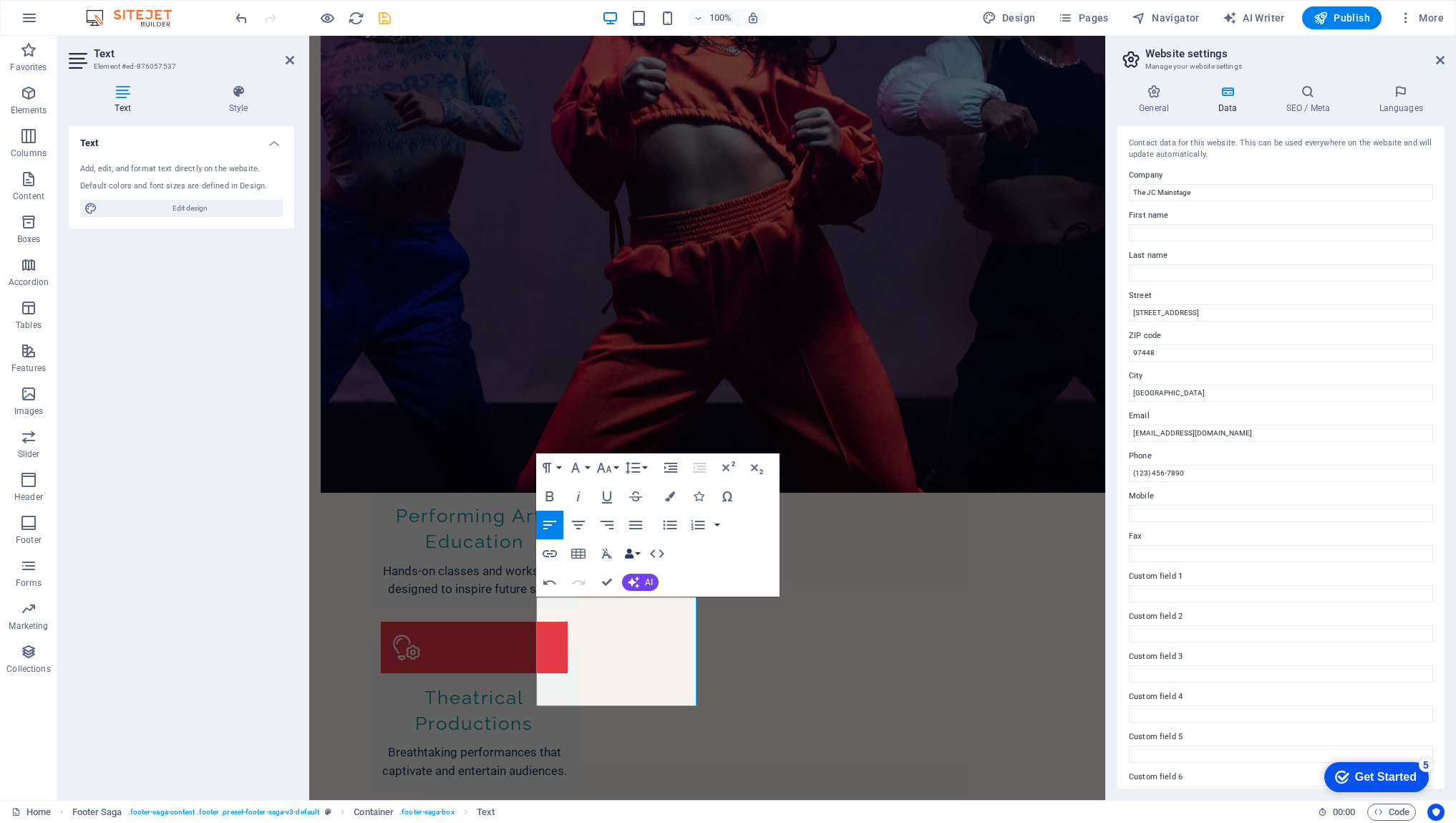
click at [633, 554] on icon "button" at bounding box center [629, 553] width 10 height 10
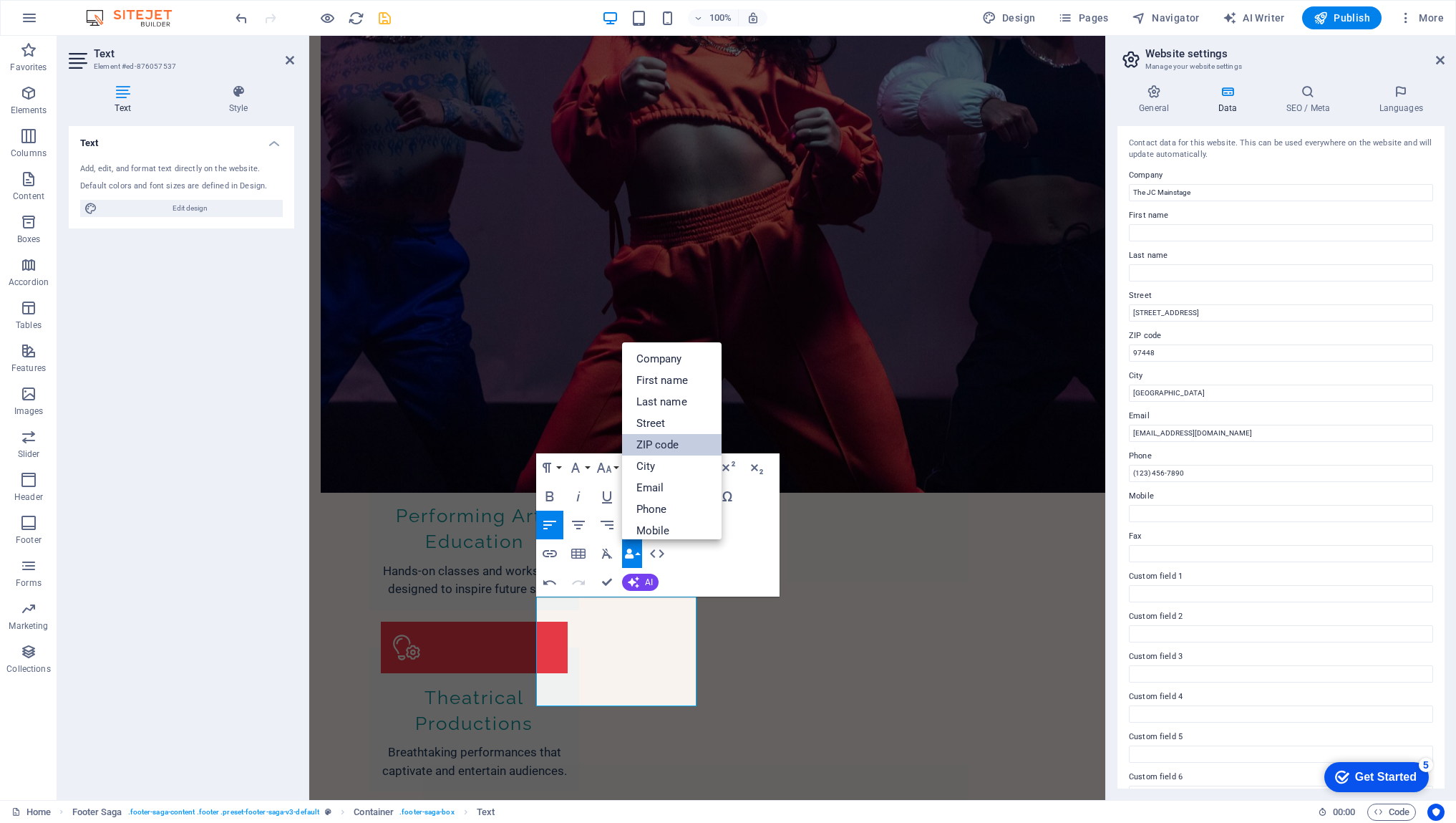
click at [657, 449] on link "ZIP code" at bounding box center [672, 444] width 100 height 22
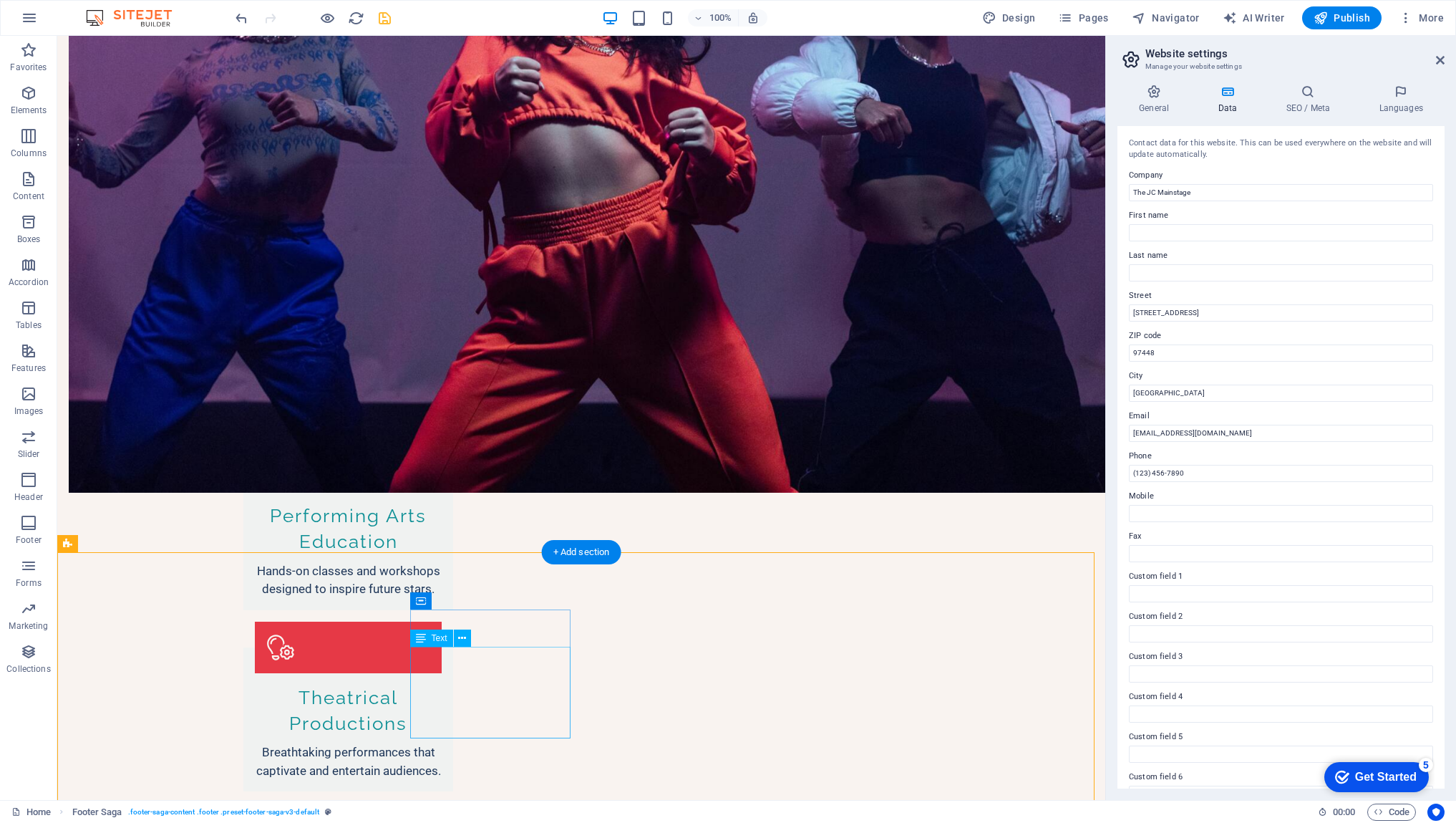
click at [465, 644] on icon at bounding box center [462, 638] width 8 height 15
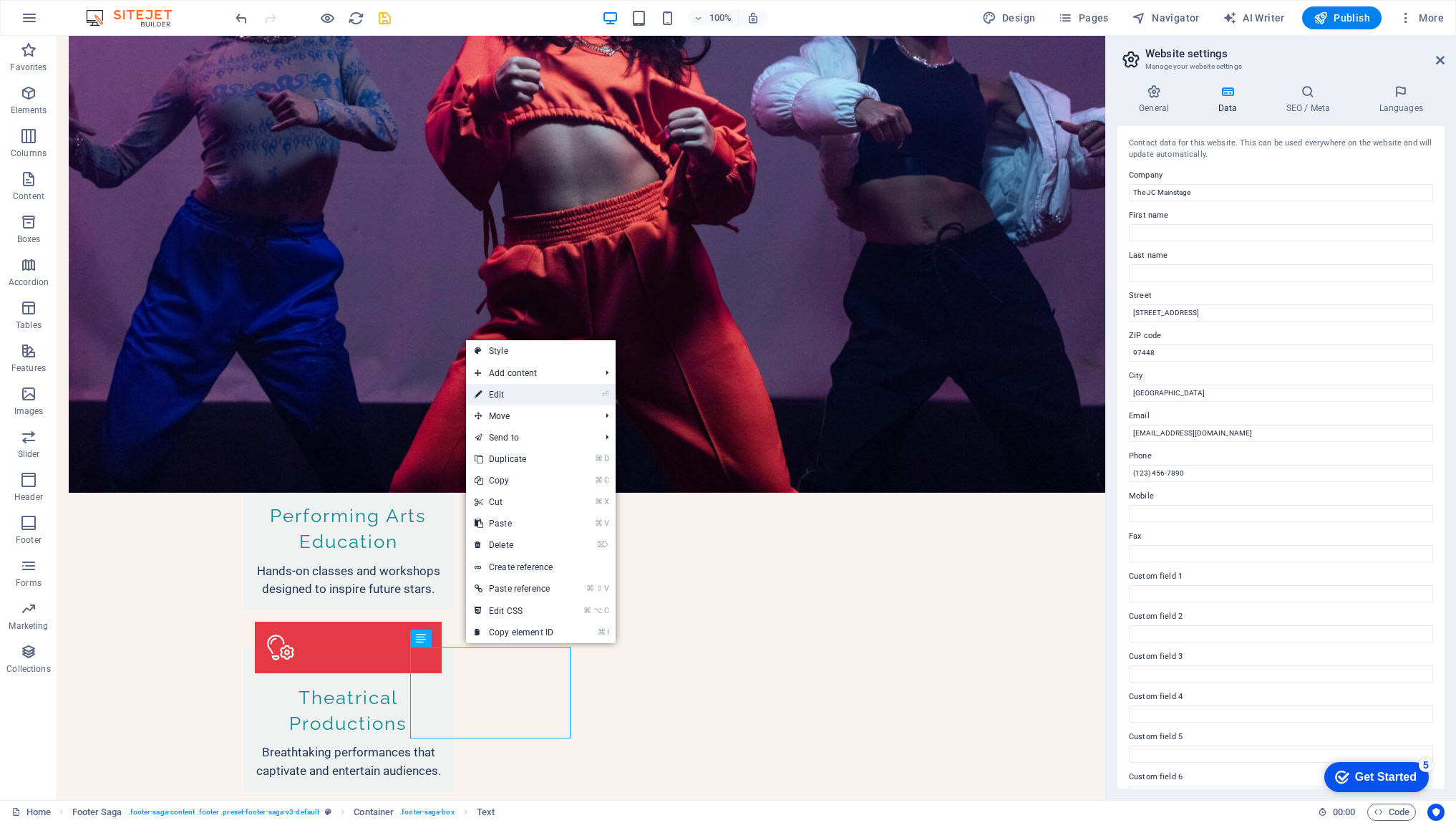
click at [514, 399] on link "⏎ Edit" at bounding box center [514, 394] width 96 height 22
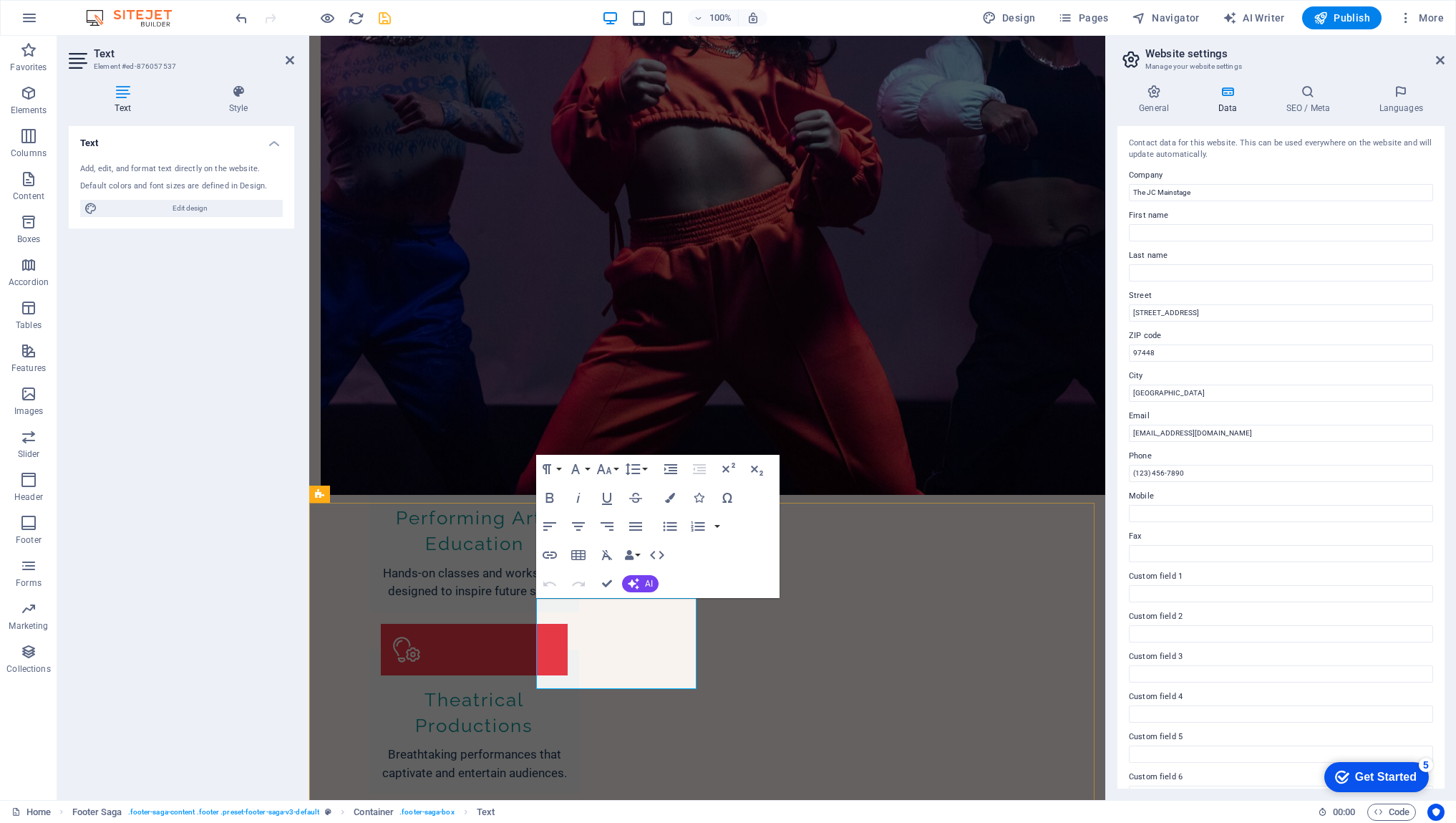
scroll to position [1380, 0]
click at [631, 556] on icon "button" at bounding box center [629, 556] width 10 height 10
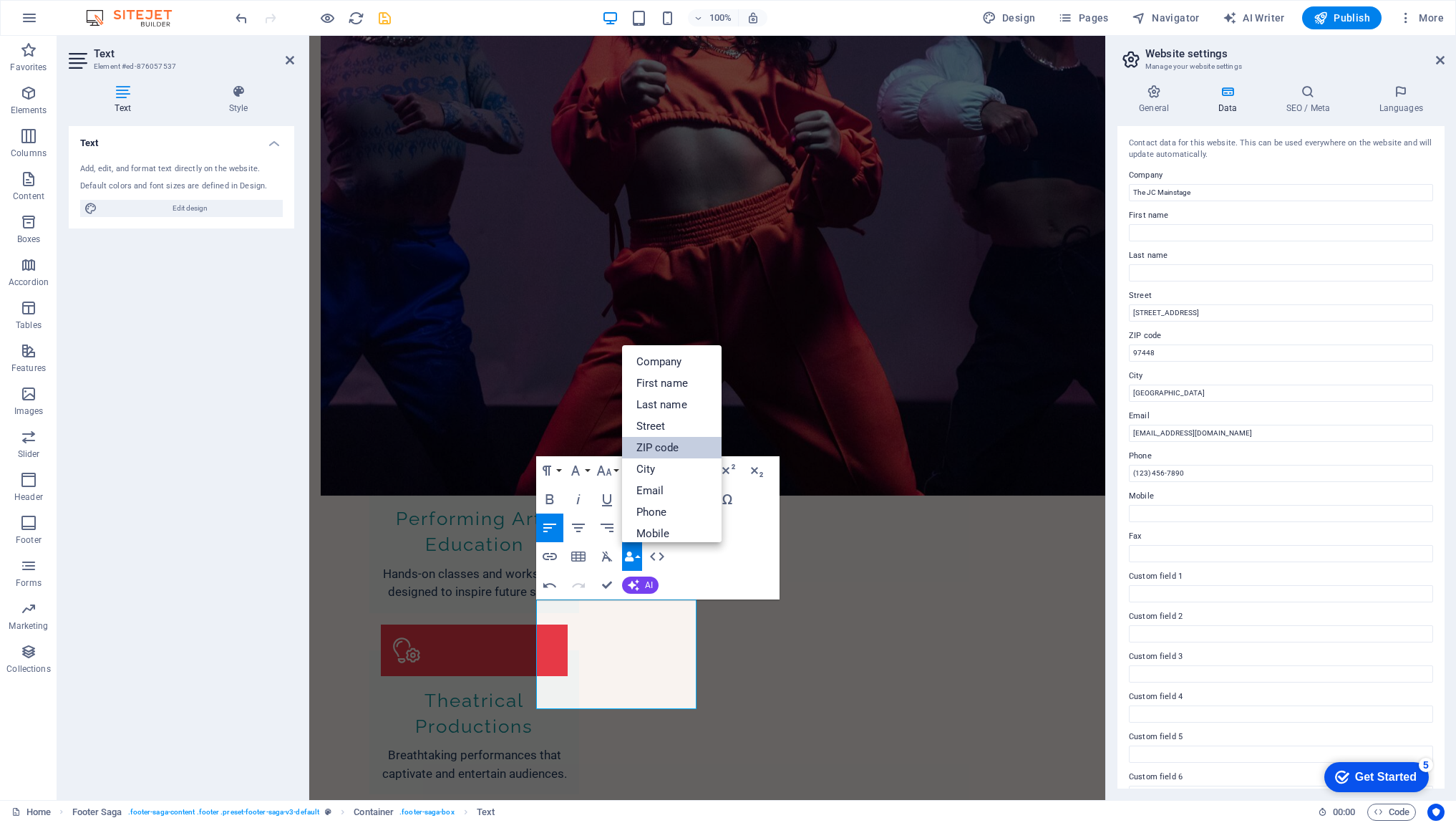
click at [659, 451] on link "ZIP code" at bounding box center [672, 447] width 100 height 22
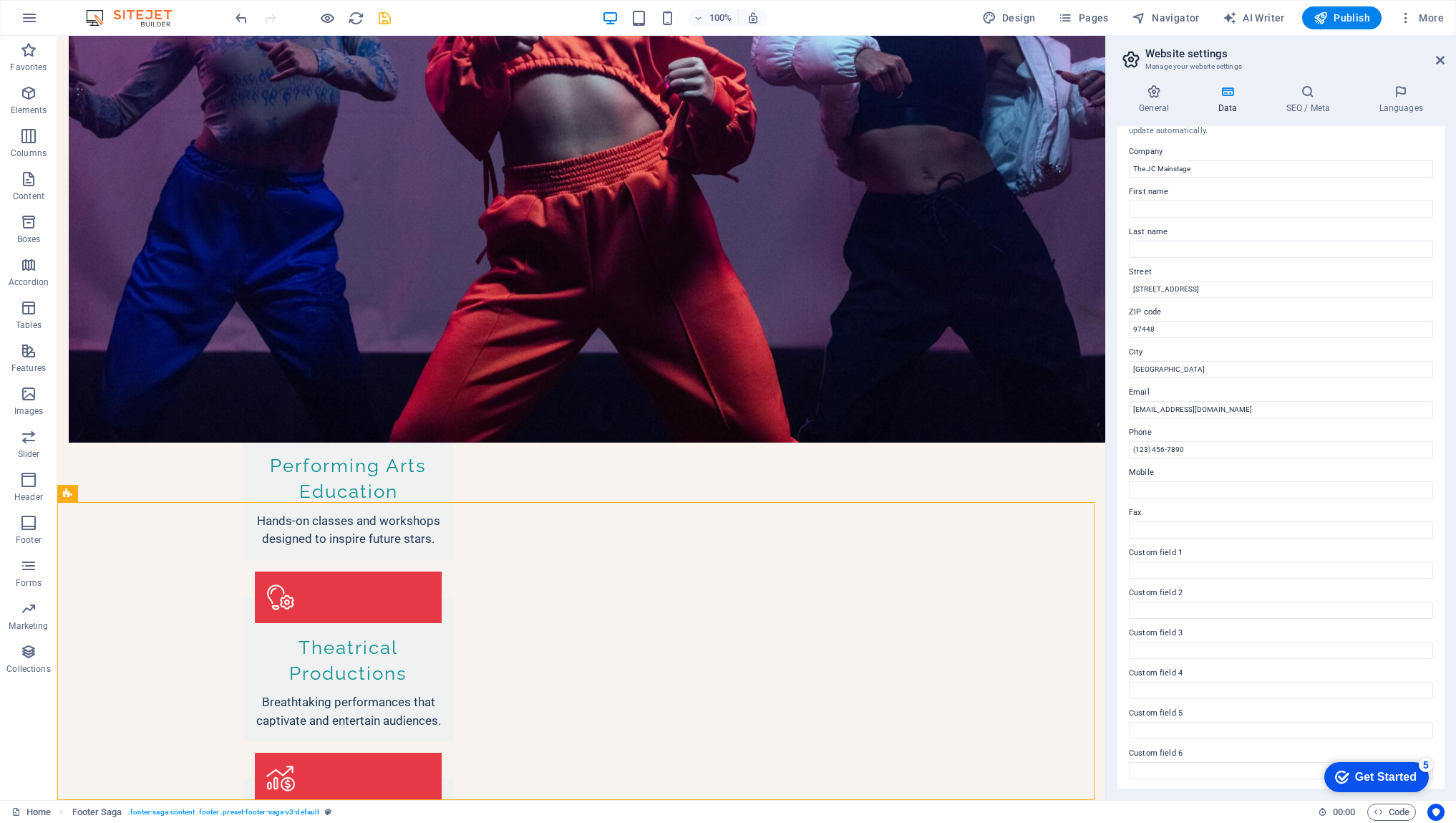
scroll to position [25, 0]
click at [807, 606] on icon at bounding box center [806, 606] width 8 height 15
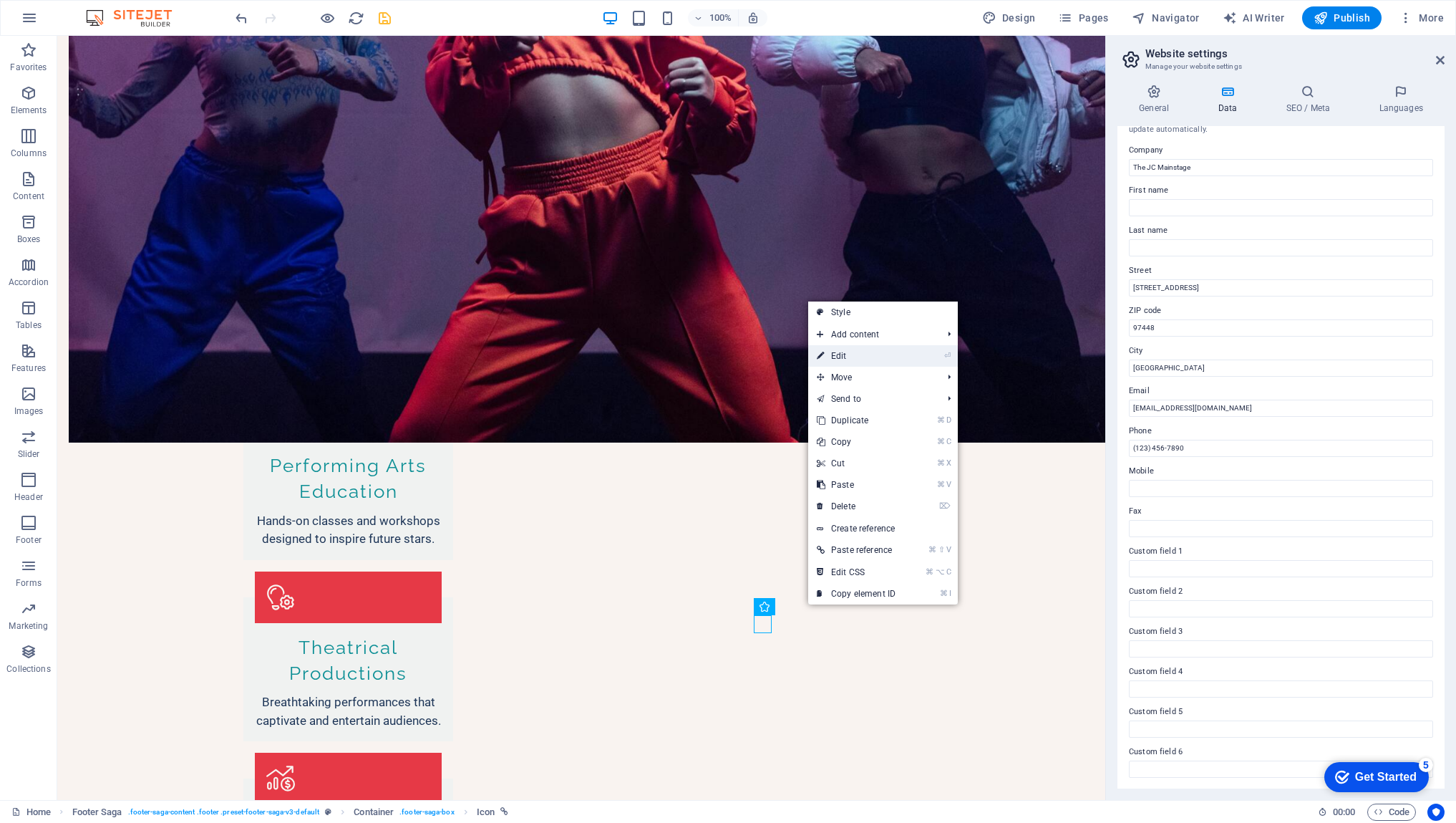
click at [842, 357] on link "⏎ Edit" at bounding box center [856, 356] width 96 height 22
select select "xMidYMid"
select select "px"
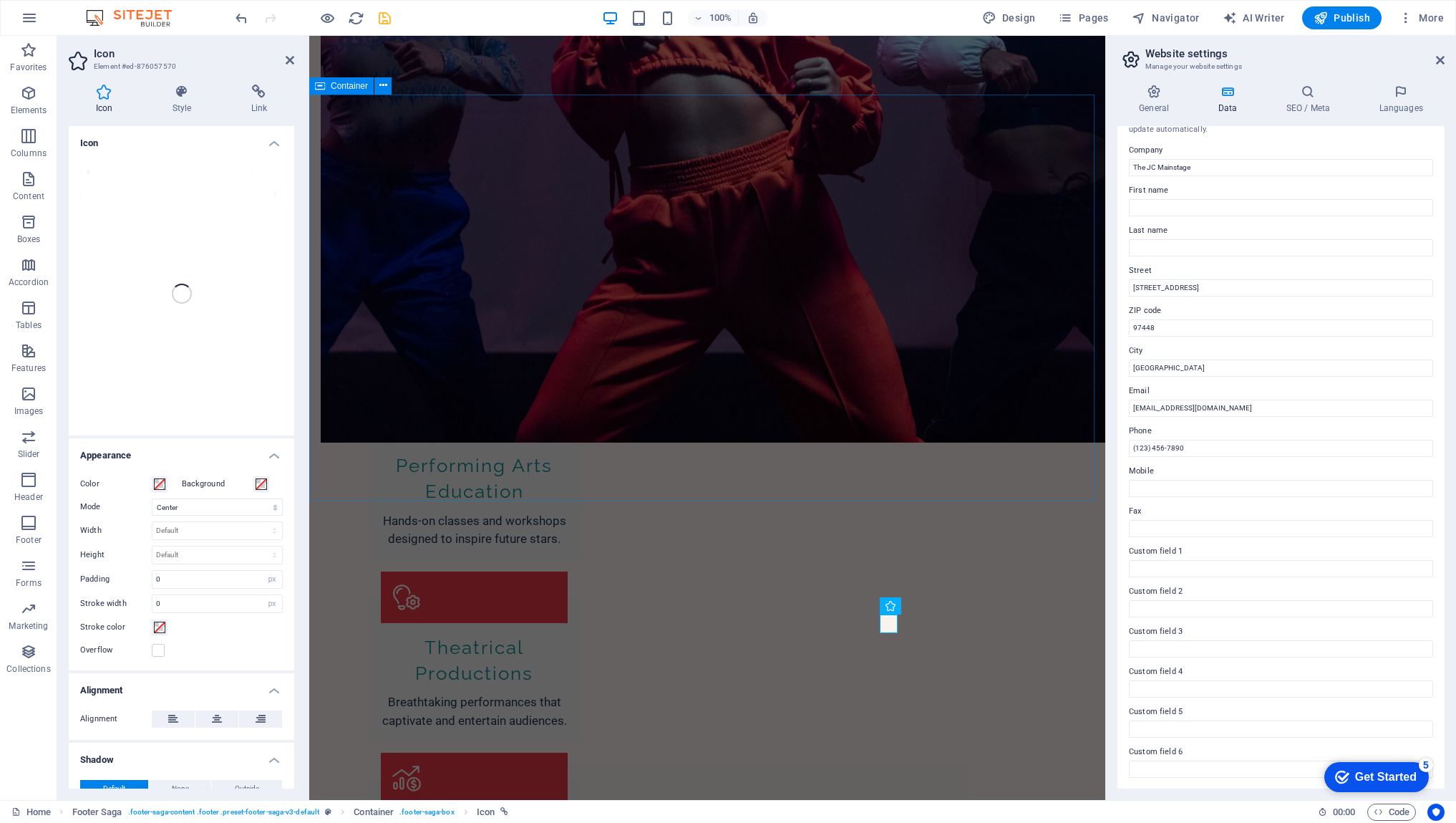
scroll to position [1383, 0]
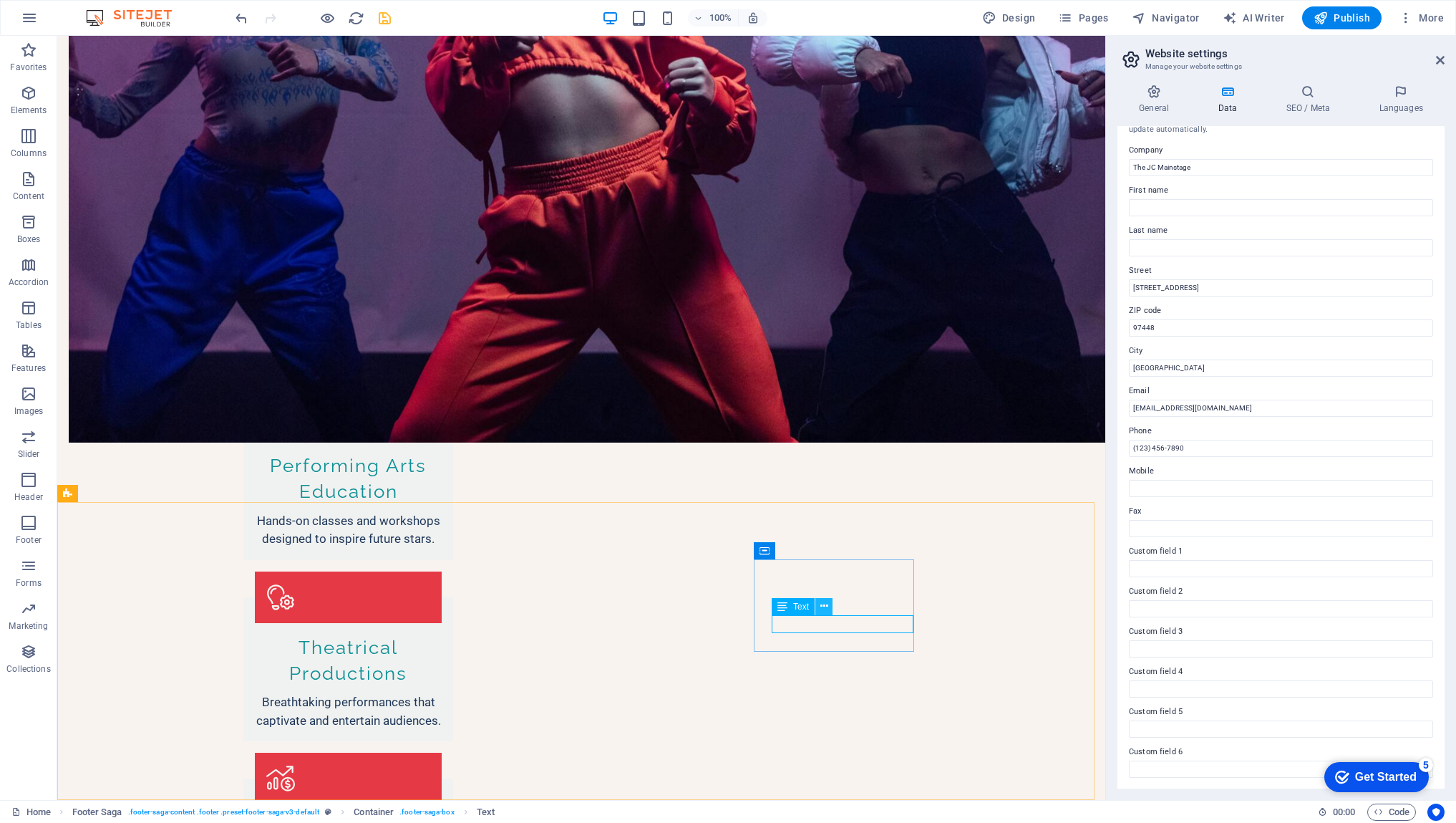
click at [821, 610] on icon at bounding box center [824, 606] width 8 height 15
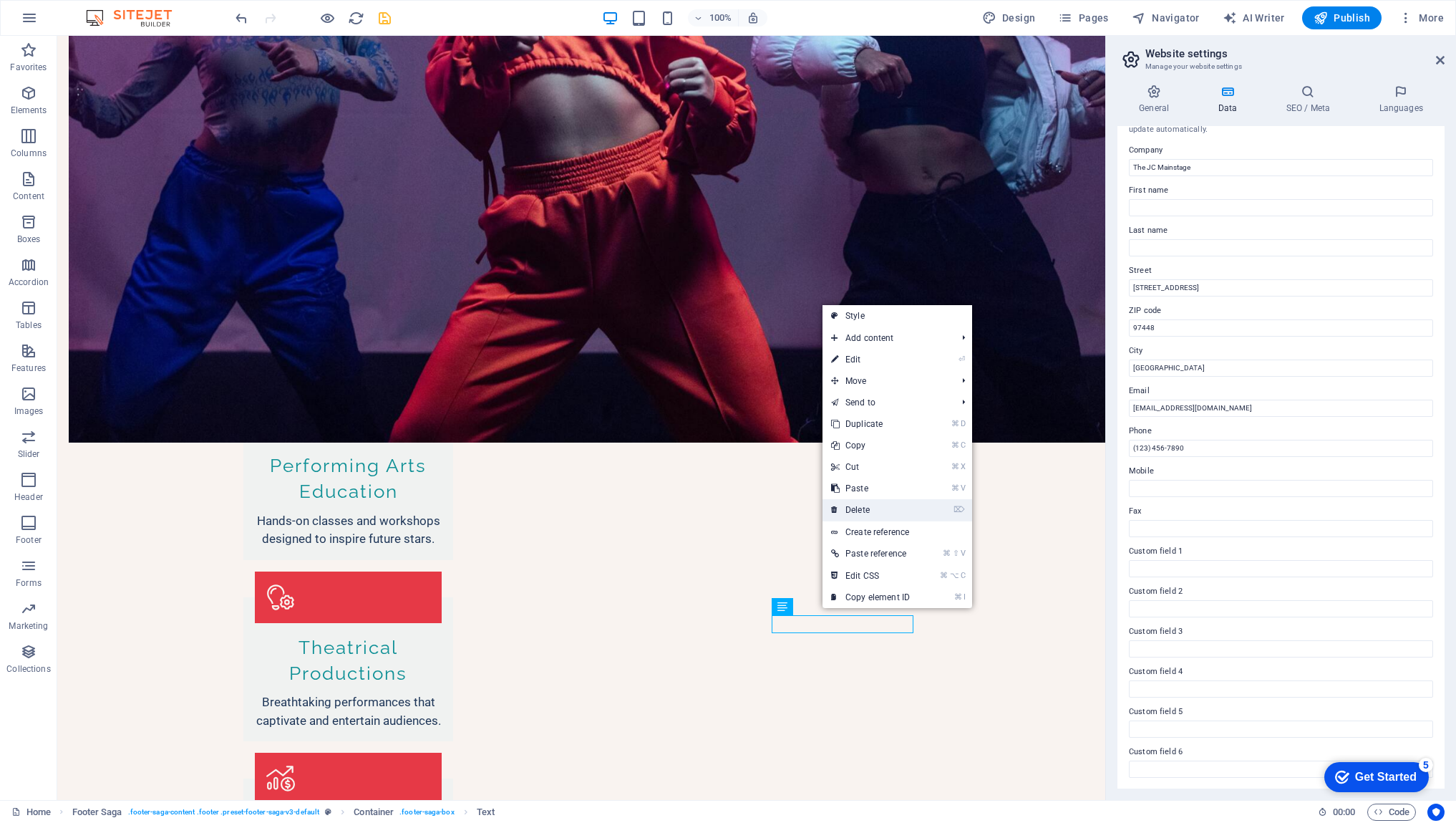
click at [858, 513] on link "⌦ Delete" at bounding box center [871, 510] width 96 height 22
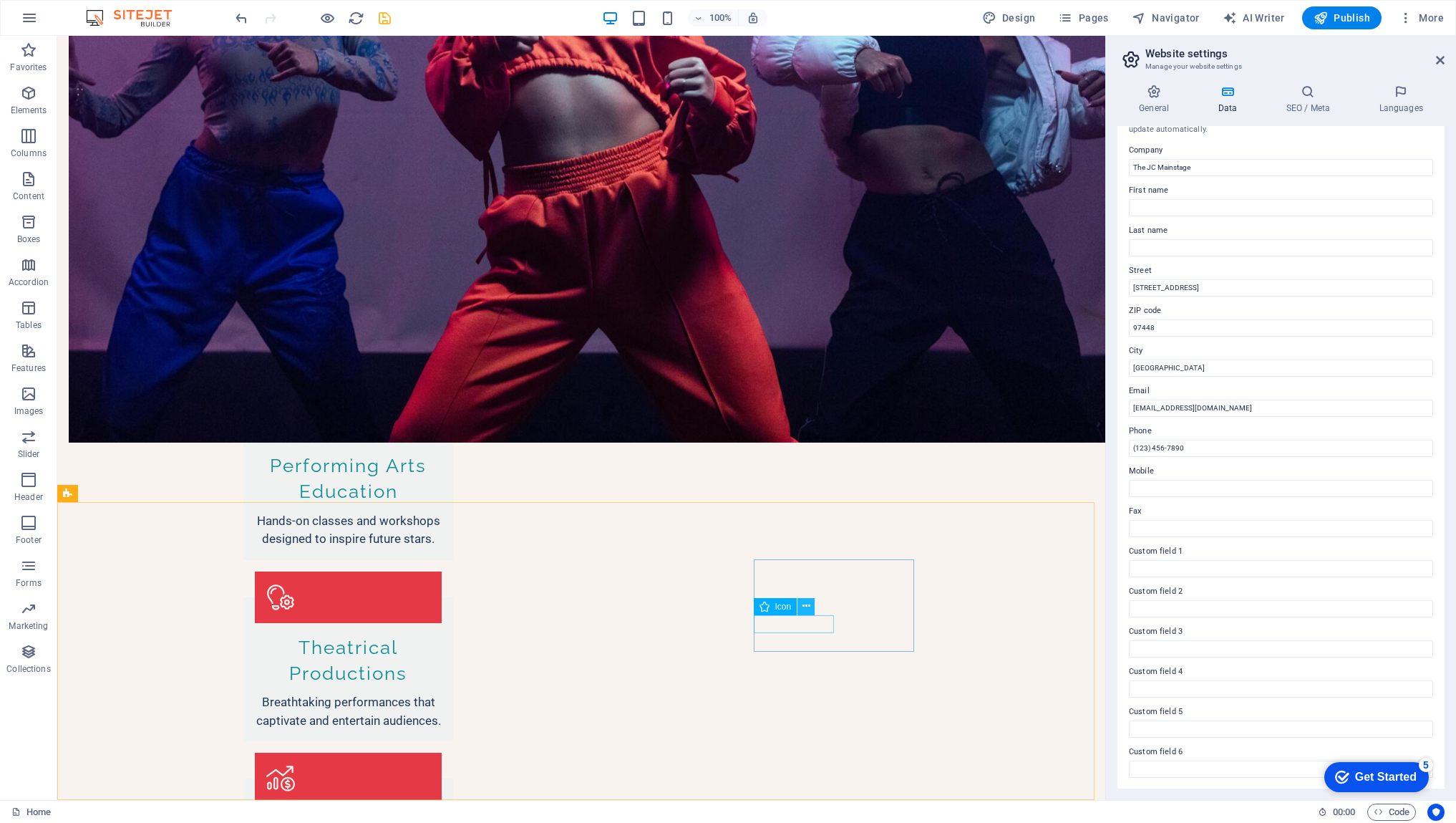
click at [807, 609] on icon at bounding box center [806, 606] width 8 height 15
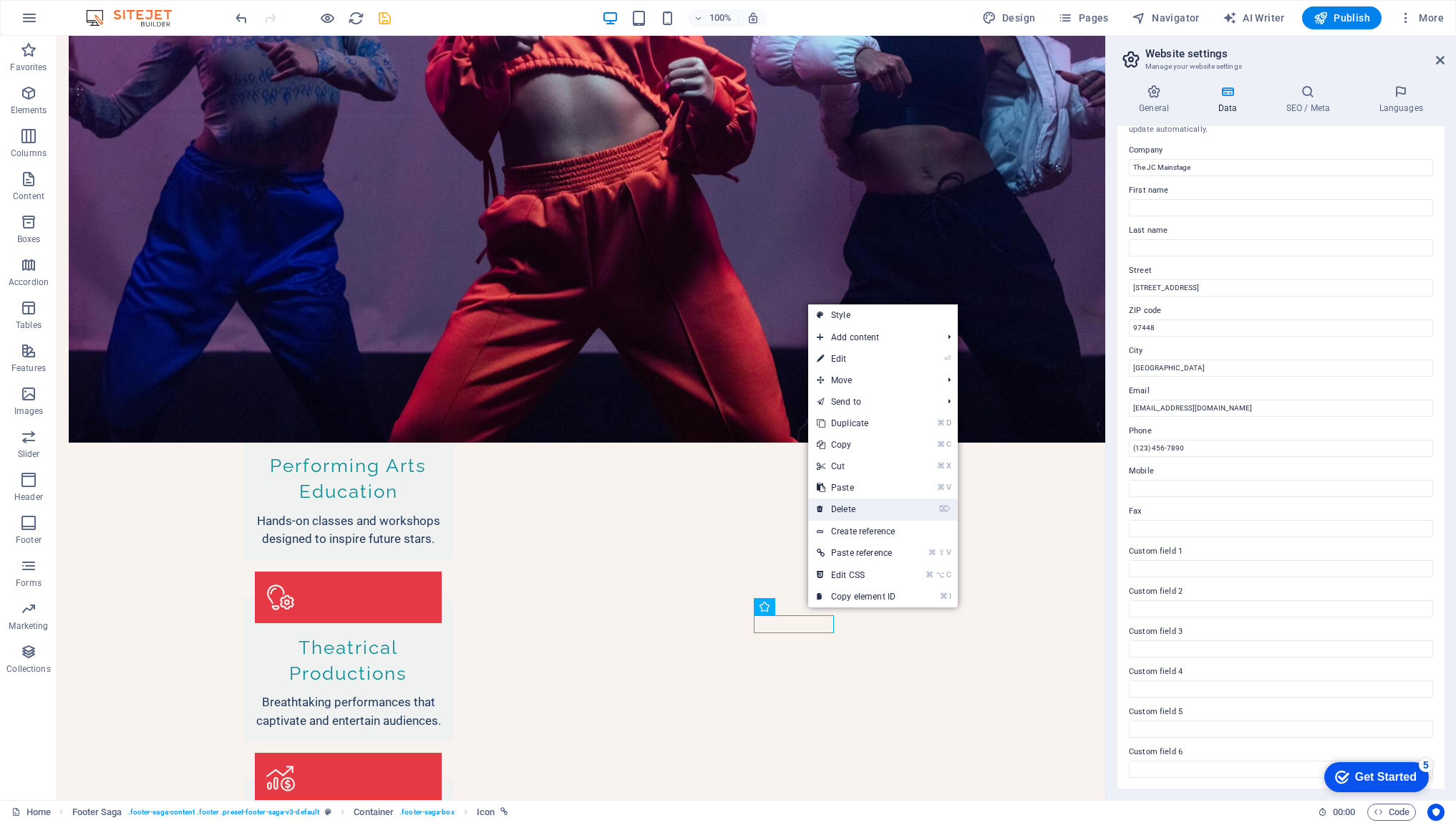
click at [855, 512] on link "⌦ Delete" at bounding box center [856, 509] width 96 height 22
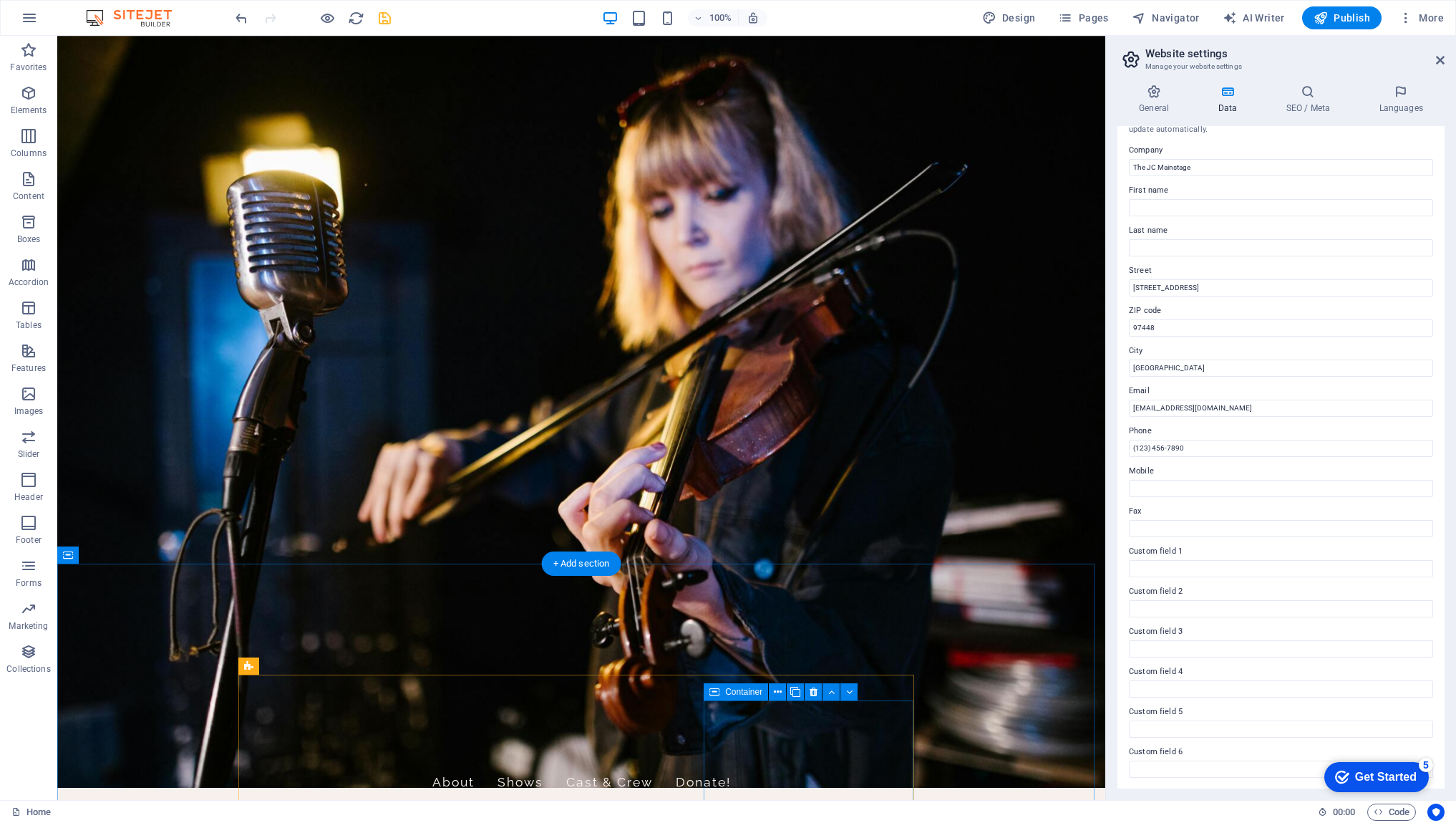
scroll to position [0, 0]
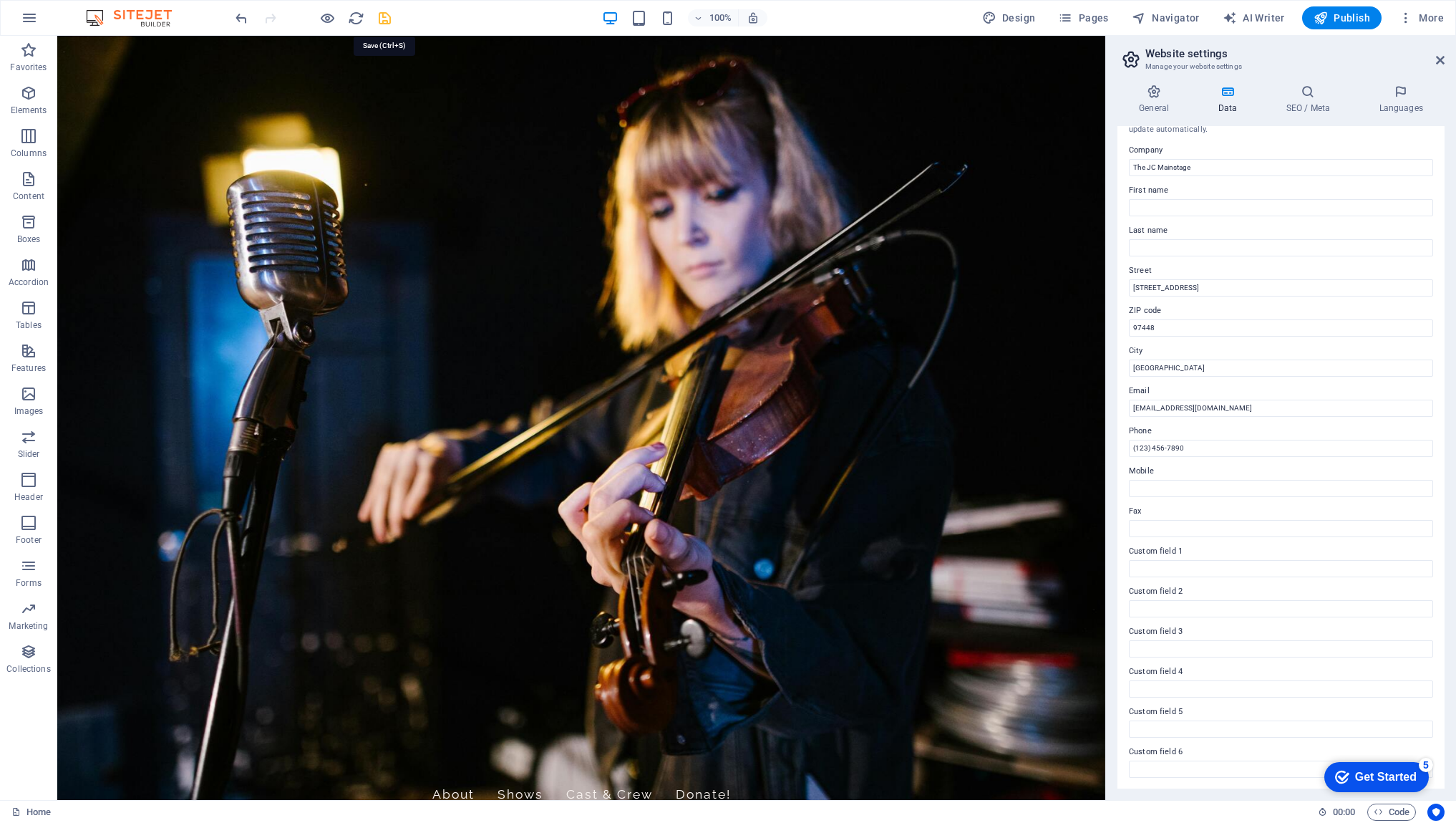
click at [381, 16] on icon "save" at bounding box center [385, 18] width 17 height 17
